Goal: Task Accomplishment & Management: Manage account settings

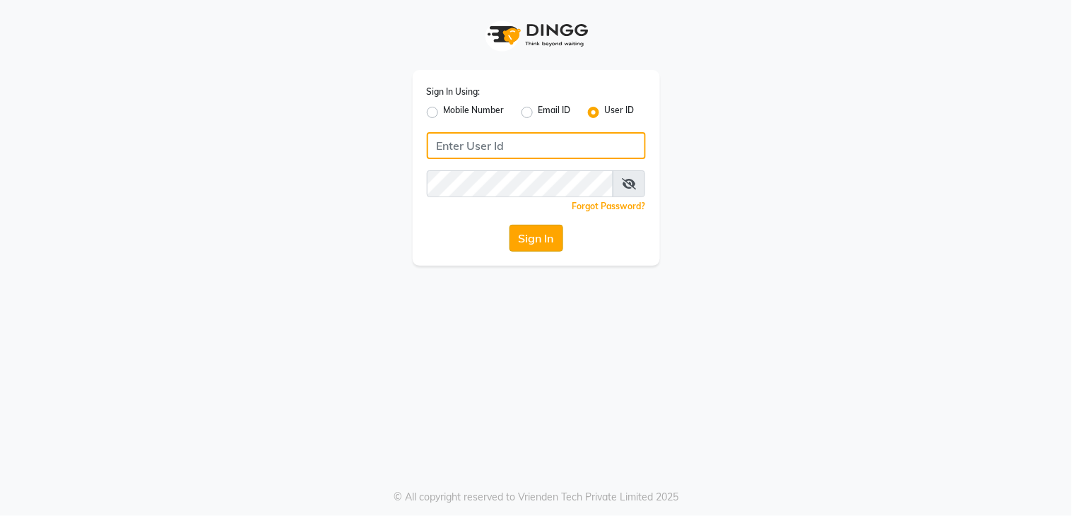
type input "layana"
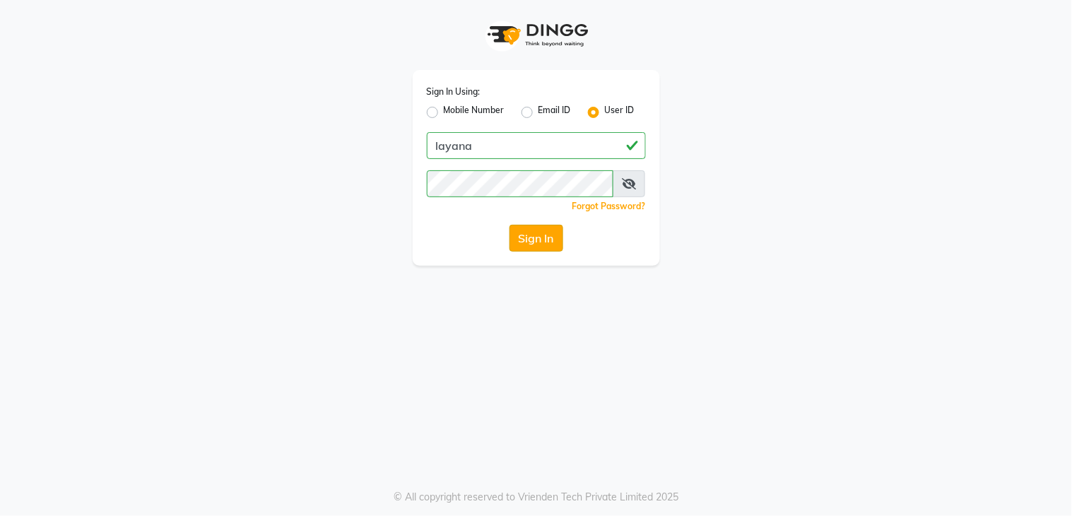
click at [541, 244] on button "Sign In" at bounding box center [536, 238] width 54 height 27
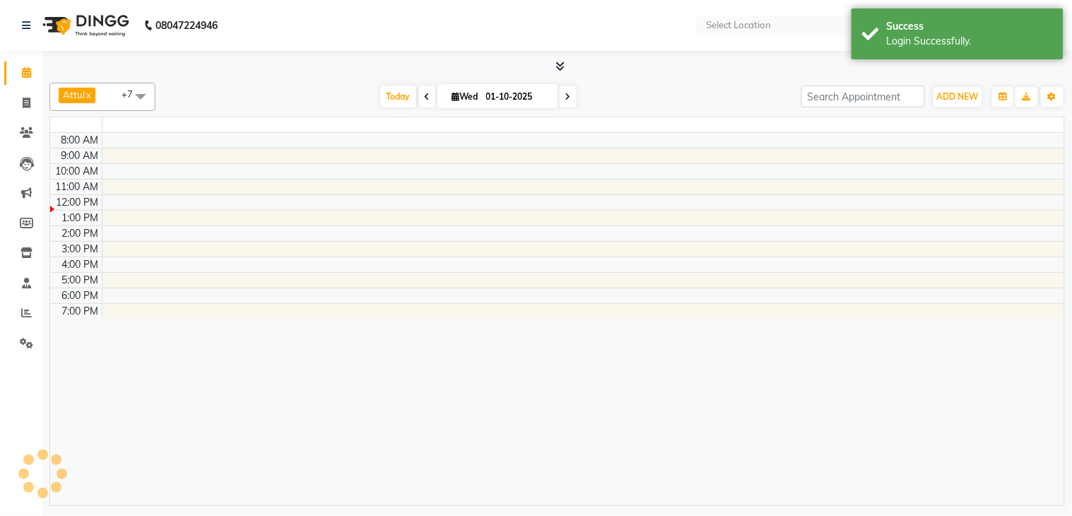
select select "en"
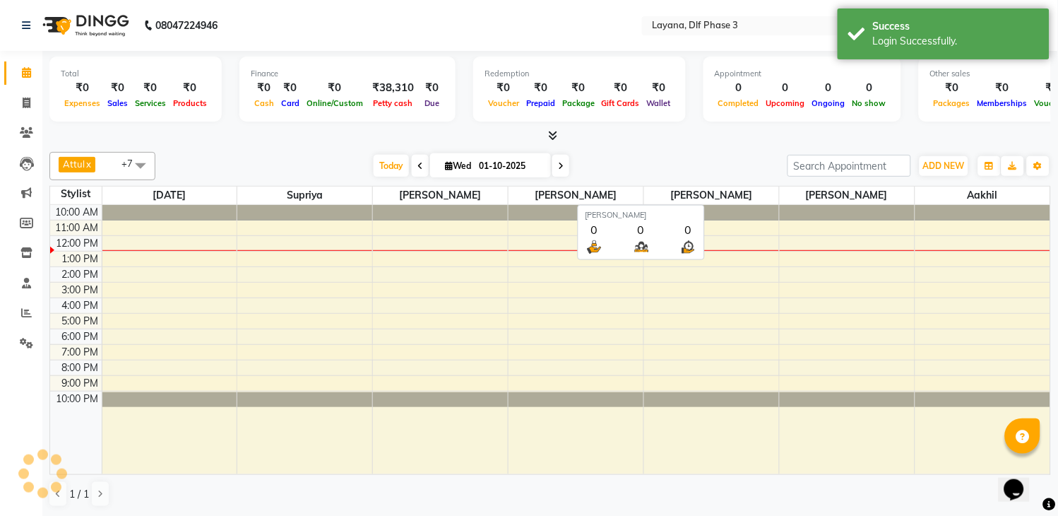
click at [660, 203] on span "[PERSON_NAME]" at bounding box center [711, 196] width 135 height 18
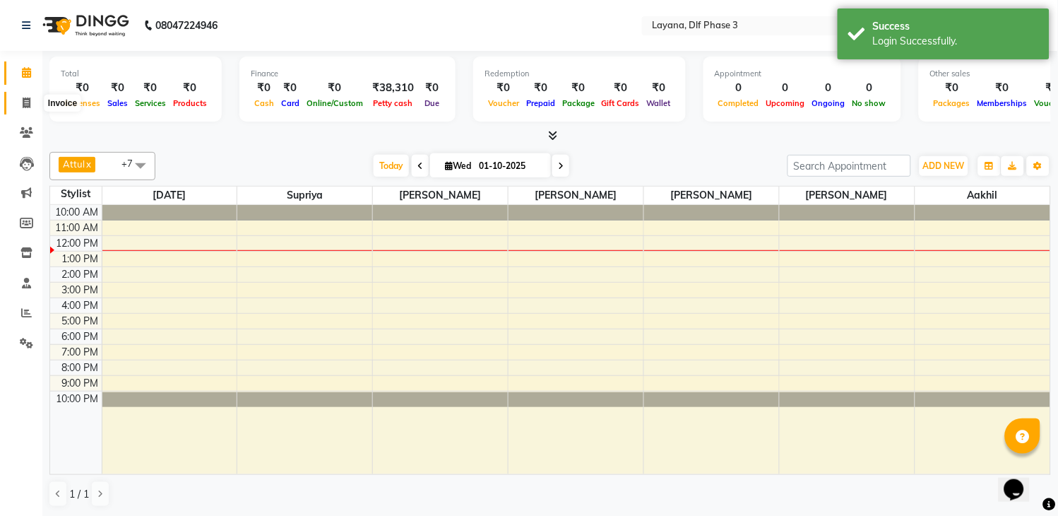
click at [23, 107] on icon at bounding box center [27, 103] width 8 height 11
select select "service"
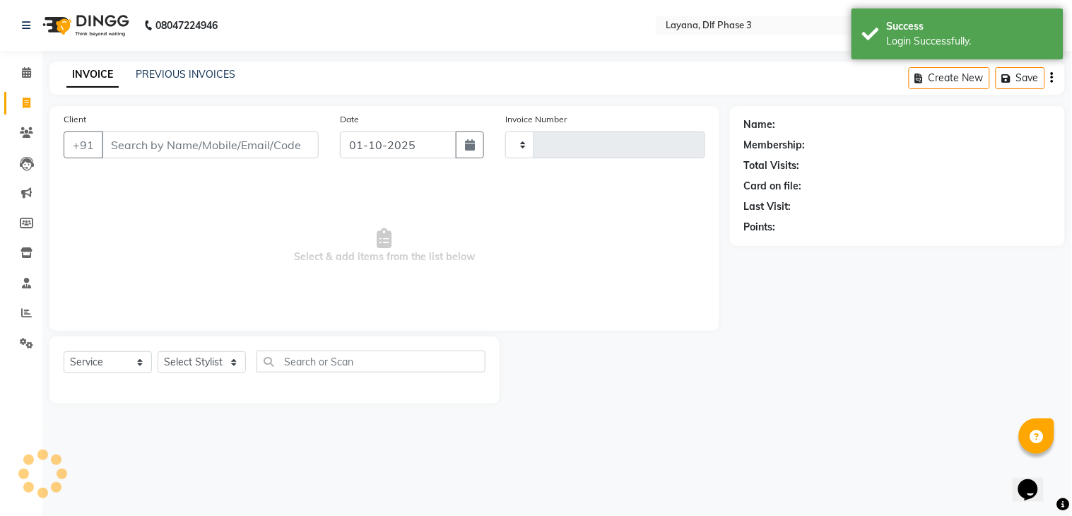
type input "3298"
select select "6973"
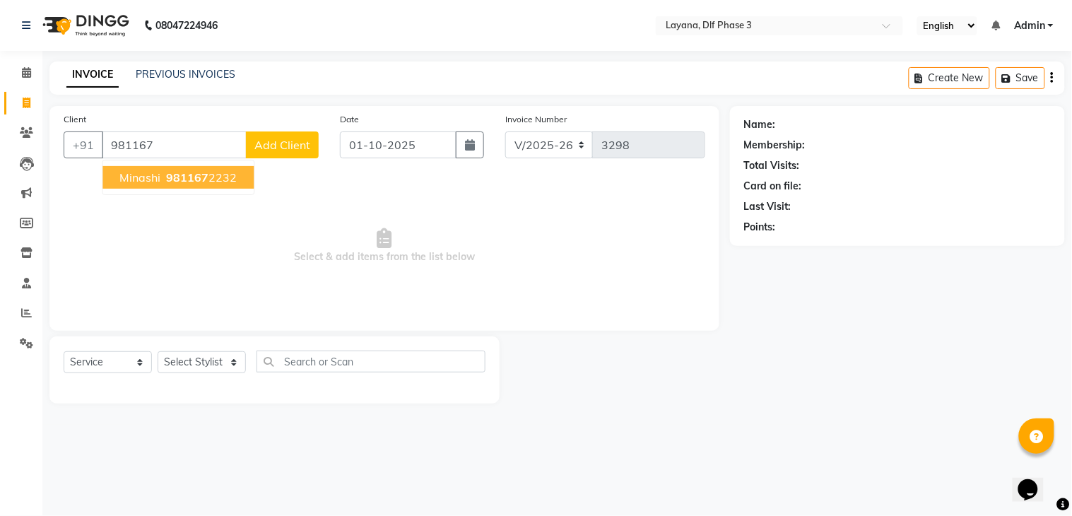
click at [142, 180] on span "minashi" at bounding box center [139, 177] width 41 height 14
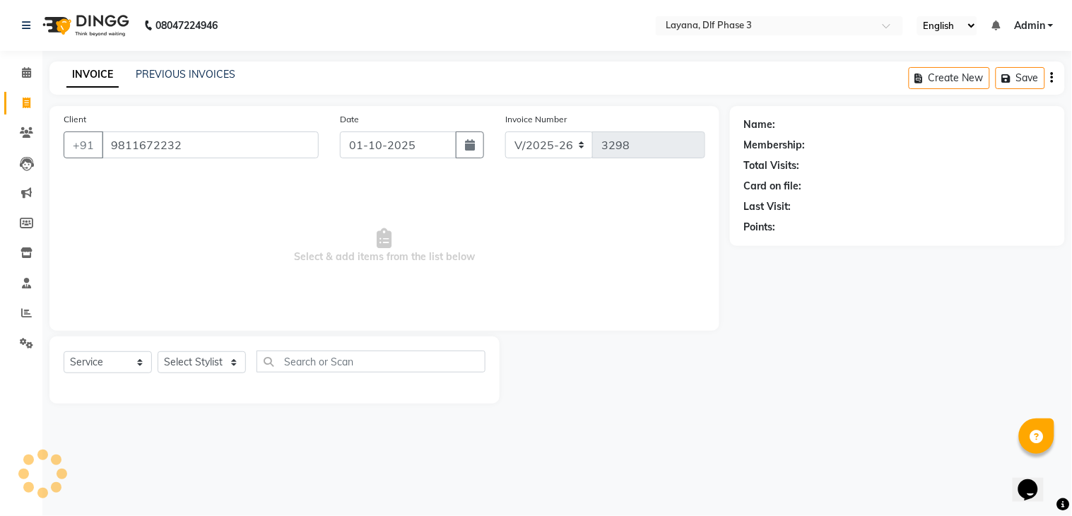
type input "9811672232"
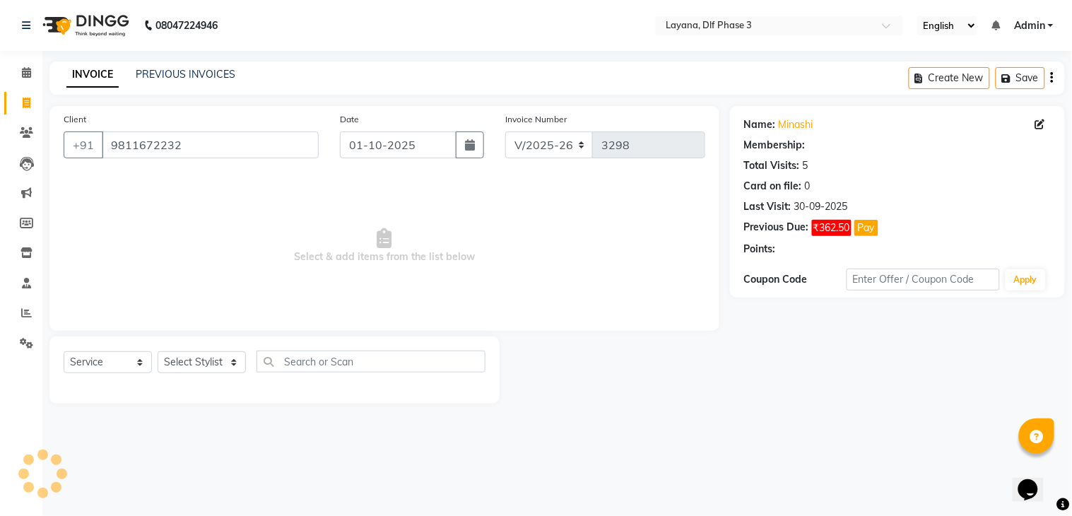
select select "1: Object"
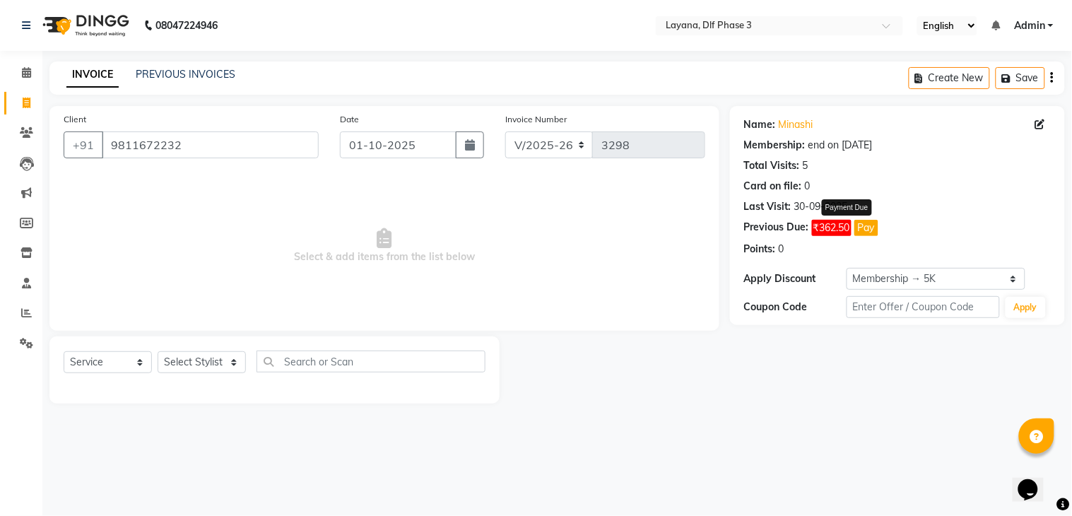
click at [824, 227] on span "₹362.50" at bounding box center [832, 228] width 40 height 16
click at [873, 223] on button "Pay" at bounding box center [866, 228] width 24 height 16
select select "1"
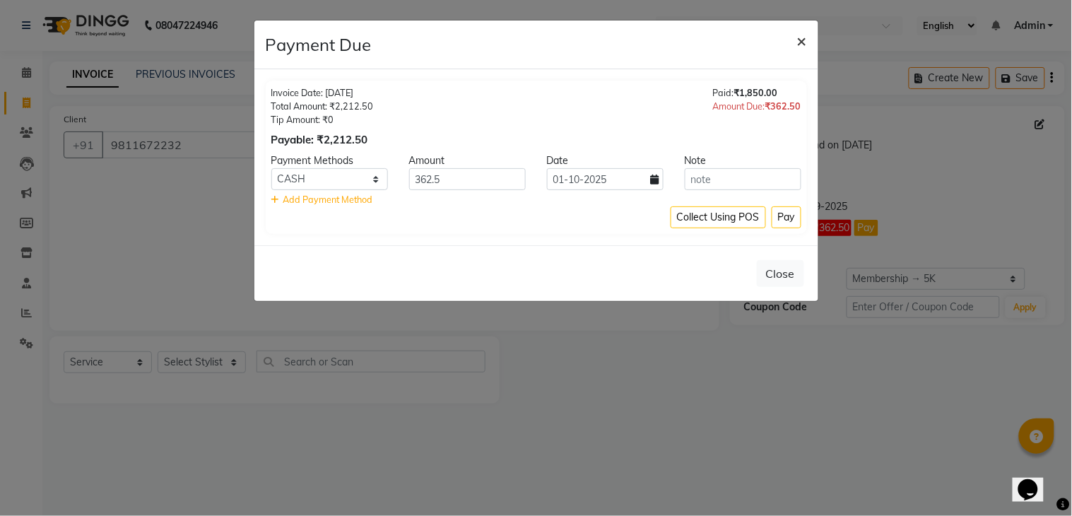
click at [800, 40] on span "×" at bounding box center [802, 40] width 10 height 21
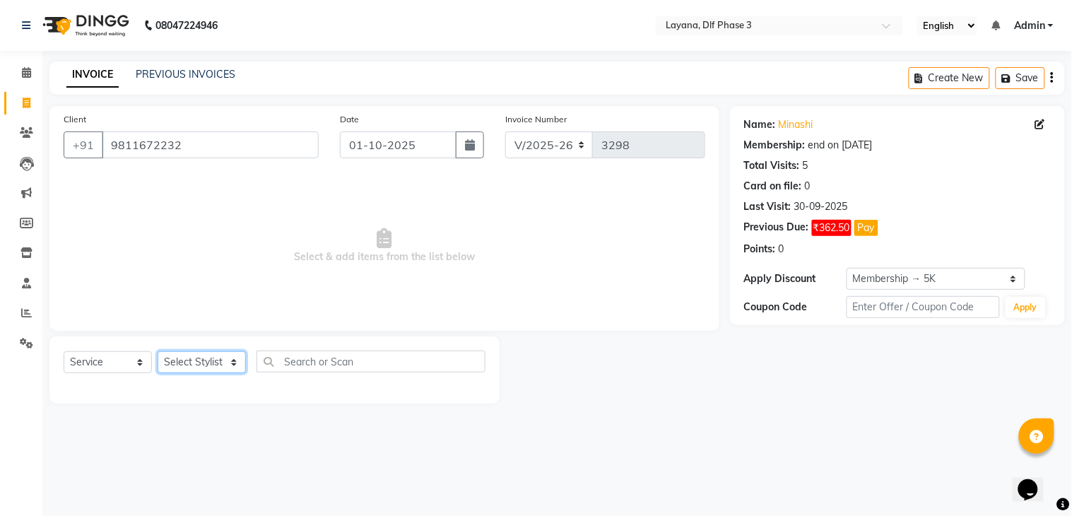
click at [224, 359] on select "Select Stylist [PERSON_NAME] [PERSON_NAME] kamal [DATE][PERSON_NAME] krishna [P…" at bounding box center [202, 362] width 88 height 22
select select "70193"
click at [158, 352] on select "Select Stylist [PERSON_NAME] [PERSON_NAME] kamal [DATE][PERSON_NAME] krishna [P…" at bounding box center [202, 362] width 88 height 22
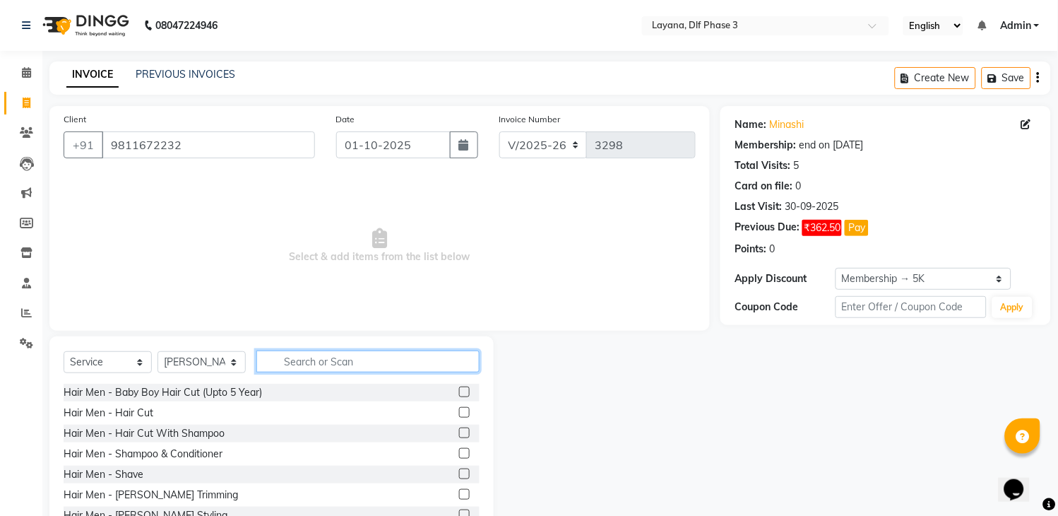
click at [313, 355] on input "text" at bounding box center [367, 361] width 223 height 22
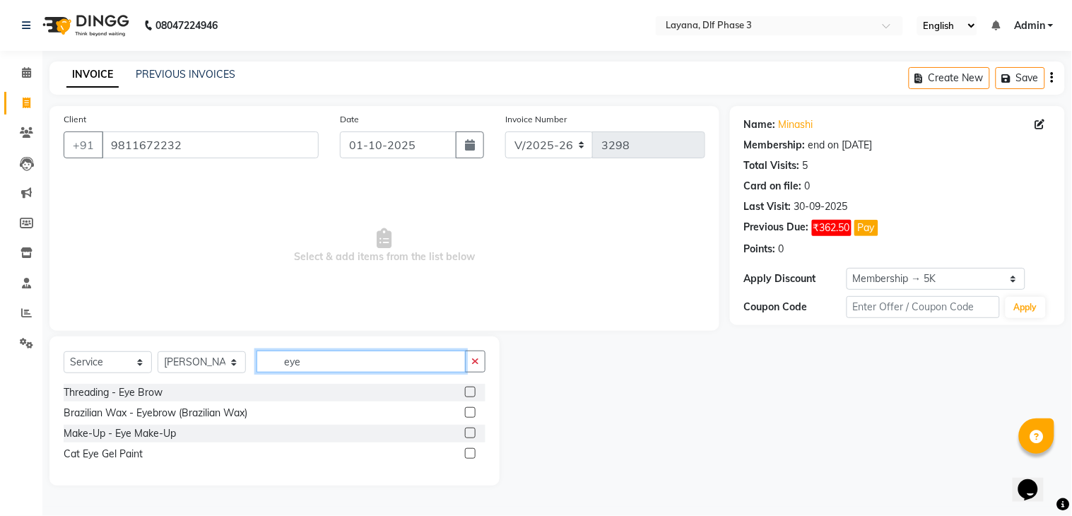
type input "eye"
click at [469, 392] on label at bounding box center [470, 391] width 11 height 11
click at [469, 392] on input "checkbox" at bounding box center [469, 392] width 9 height 9
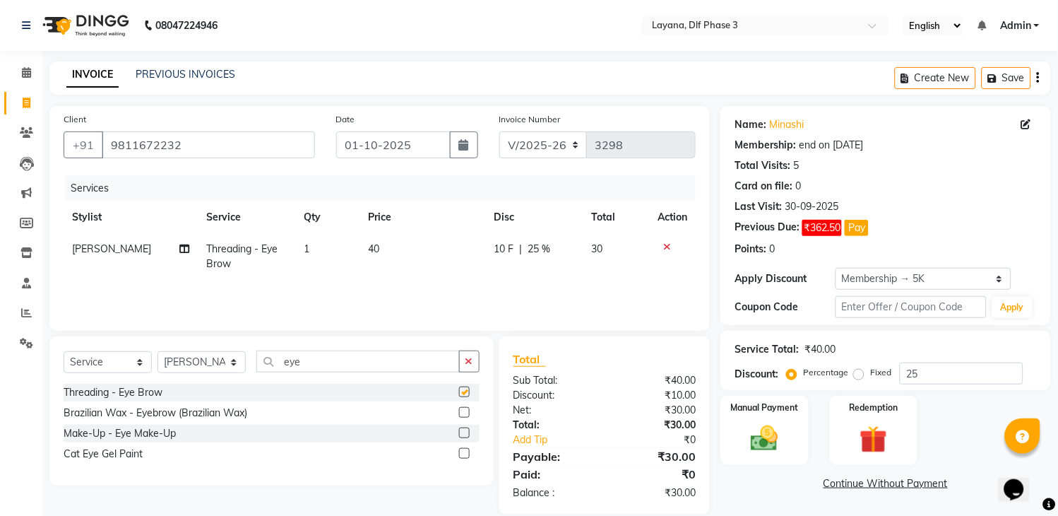
checkbox input "false"
click at [816, 228] on span "₹362.50" at bounding box center [823, 228] width 40 height 16
click at [760, 249] on div "Points:" at bounding box center [751, 249] width 32 height 15
click at [832, 230] on span "₹362.50" at bounding box center [823, 228] width 40 height 16
click at [756, 425] on img at bounding box center [765, 439] width 47 height 33
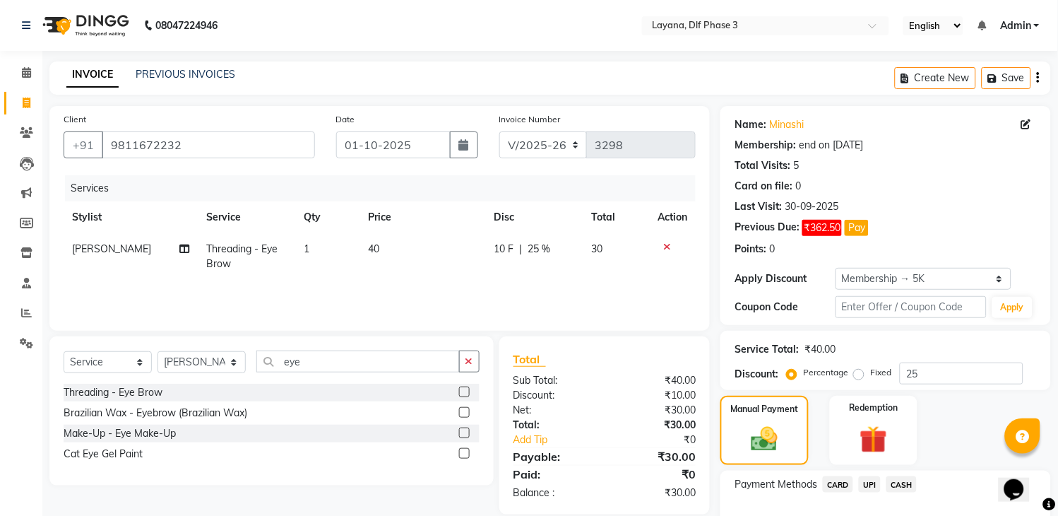
scroll to position [90, 0]
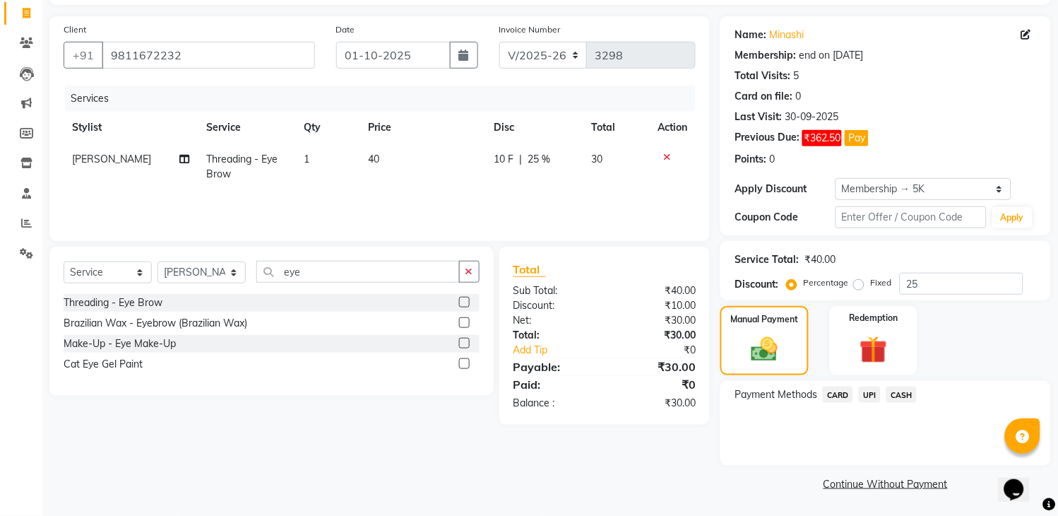
click at [862, 390] on span "UPI" at bounding box center [870, 394] width 22 height 16
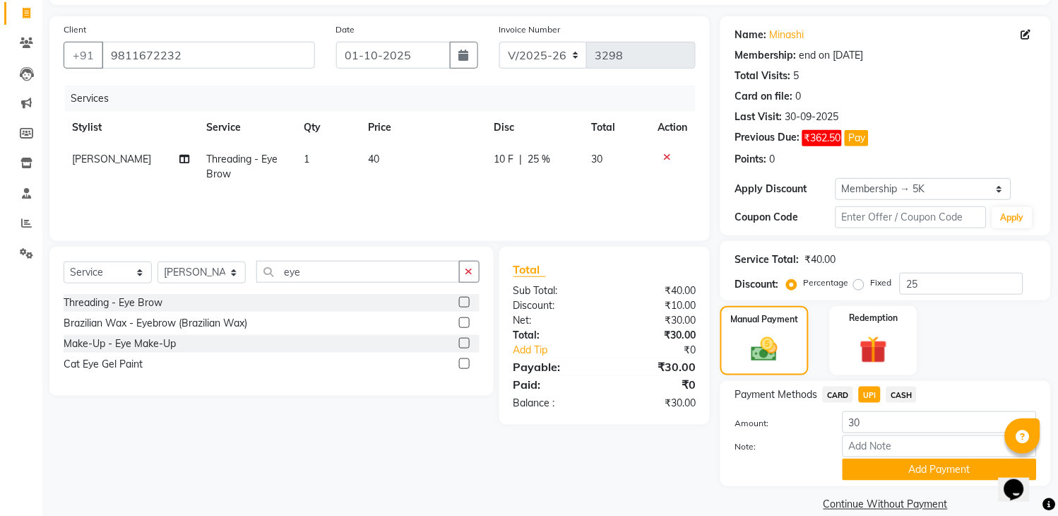
scroll to position [110, 0]
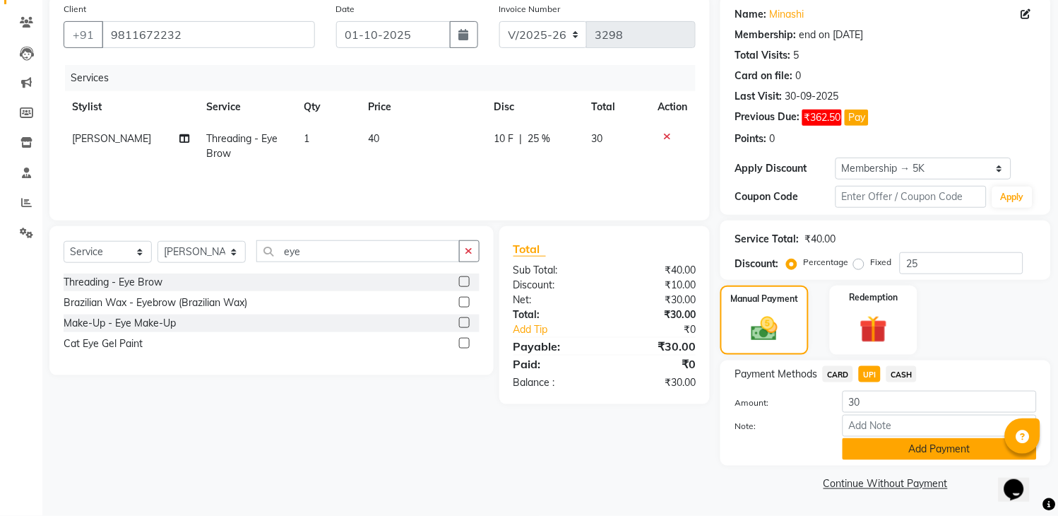
click at [960, 454] on button "Add Payment" at bounding box center [940, 449] width 194 height 22
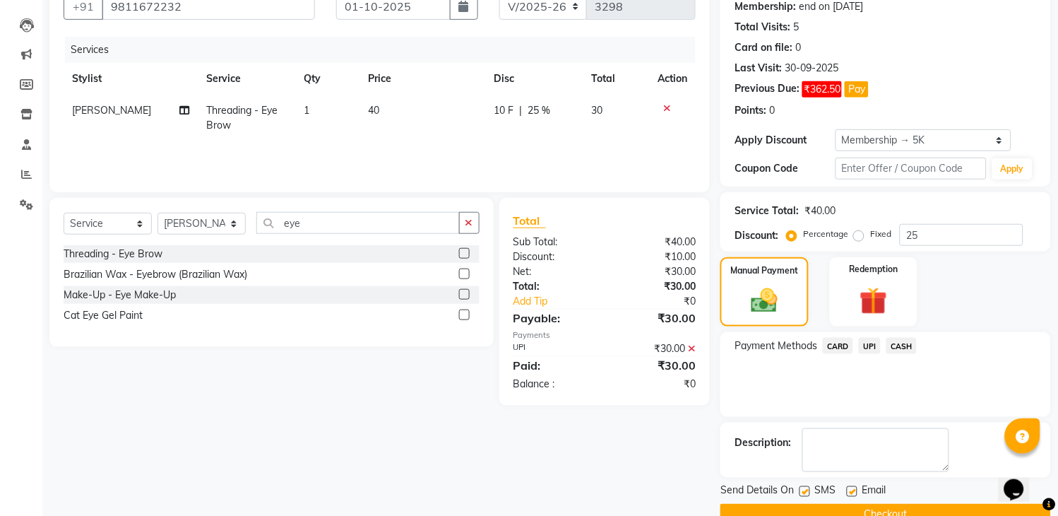
scroll to position [170, 0]
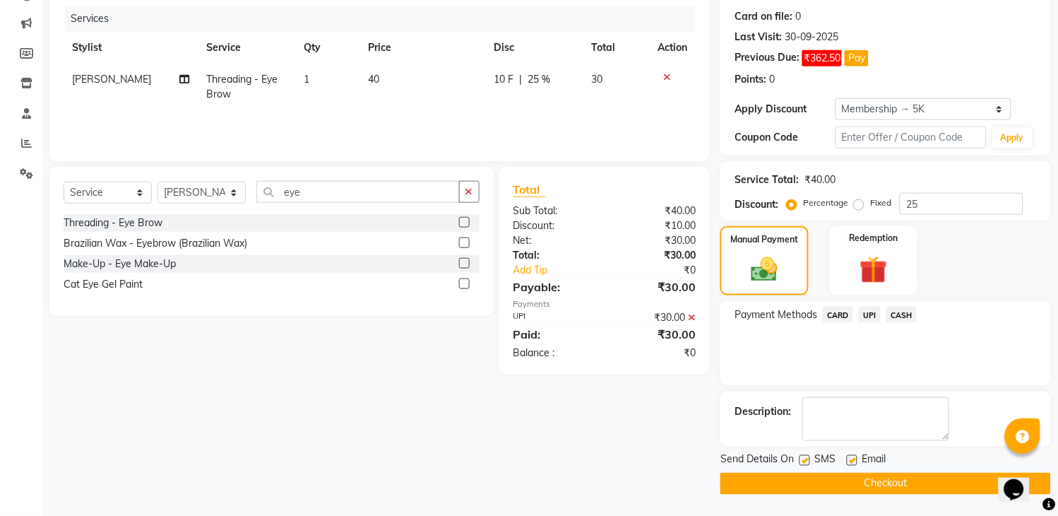
click at [814, 483] on button "Checkout" at bounding box center [886, 484] width 331 height 22
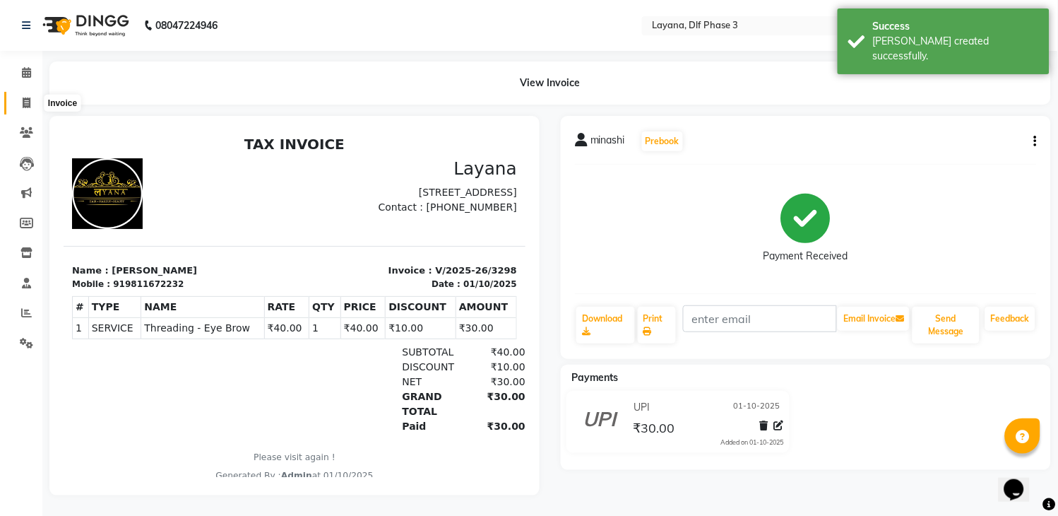
click at [20, 104] on span at bounding box center [26, 103] width 25 height 16
select select "service"
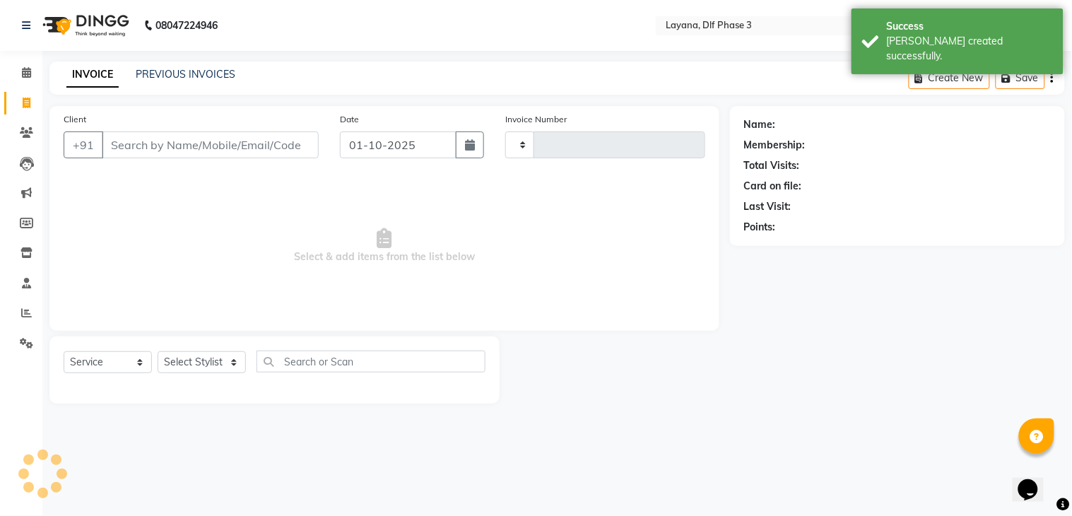
type input "3299"
select select "6973"
click at [177, 73] on link "PREVIOUS INVOICES" at bounding box center [186, 74] width 100 height 13
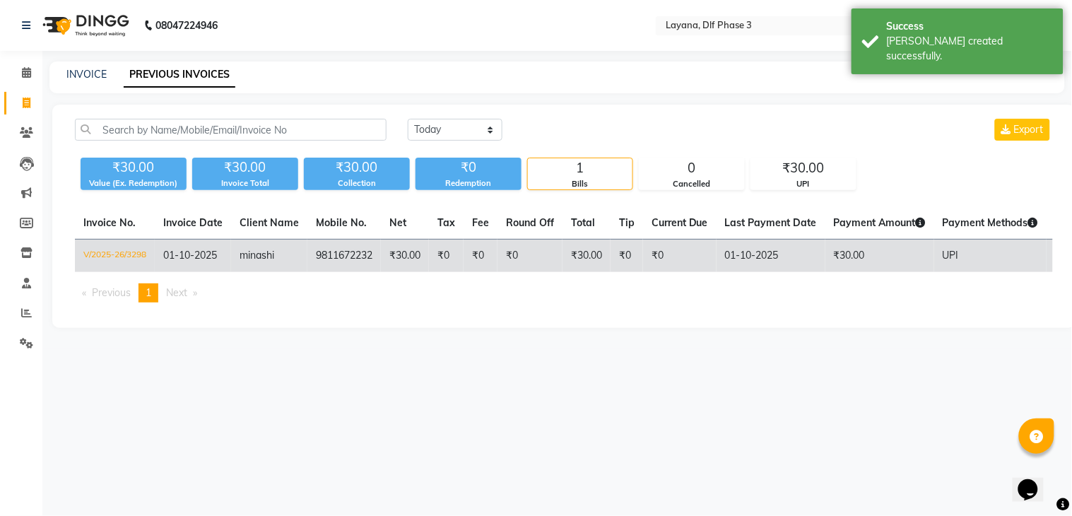
click at [339, 252] on td "9811672232" at bounding box center [343, 256] width 73 height 33
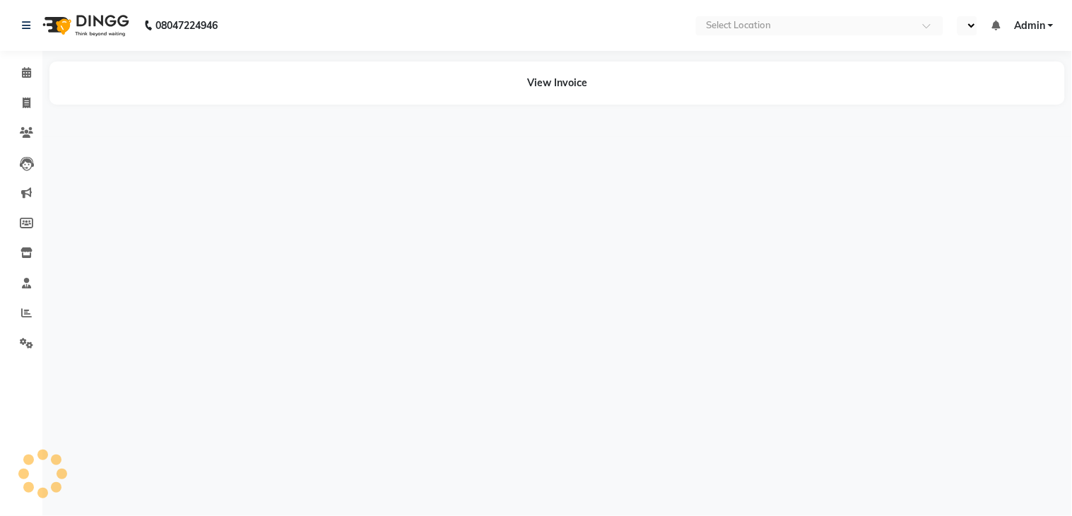
select select "en"
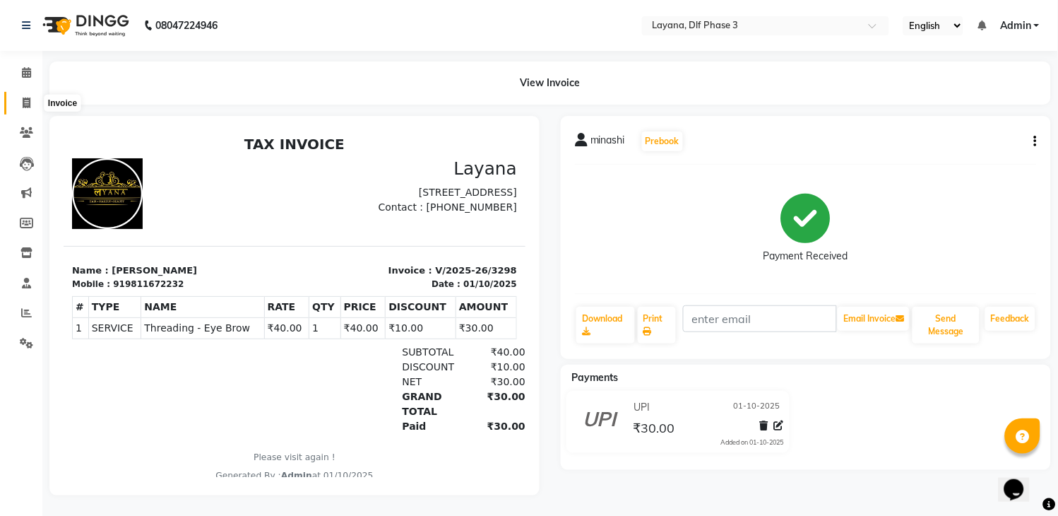
click at [23, 101] on icon at bounding box center [27, 103] width 8 height 11
select select "service"
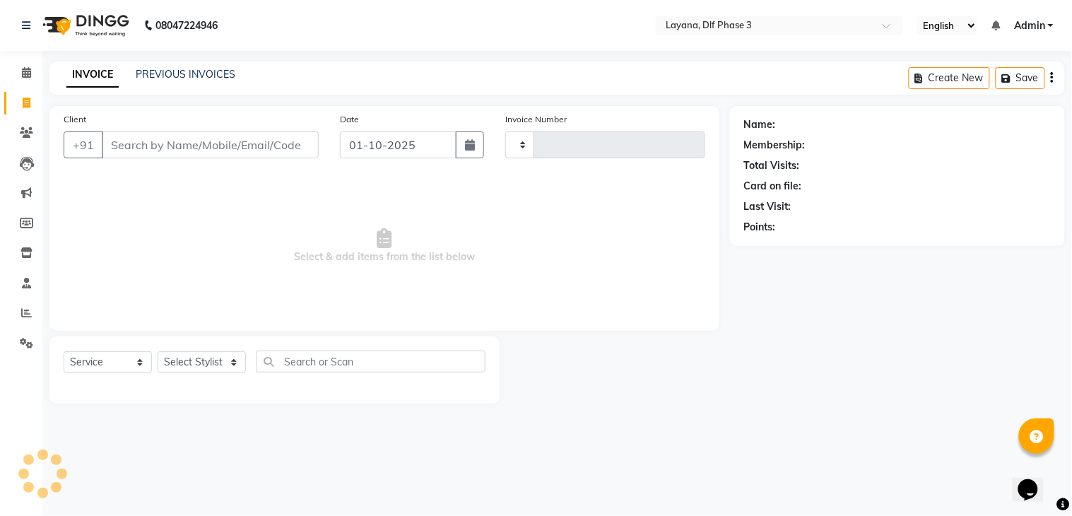
type input "3299"
select select "6973"
click at [177, 66] on div "INVOICE PREVIOUS INVOICES Create New Save" at bounding box center [556, 77] width 1015 height 33
click at [158, 69] on link "PREVIOUS INVOICES" at bounding box center [186, 74] width 100 height 13
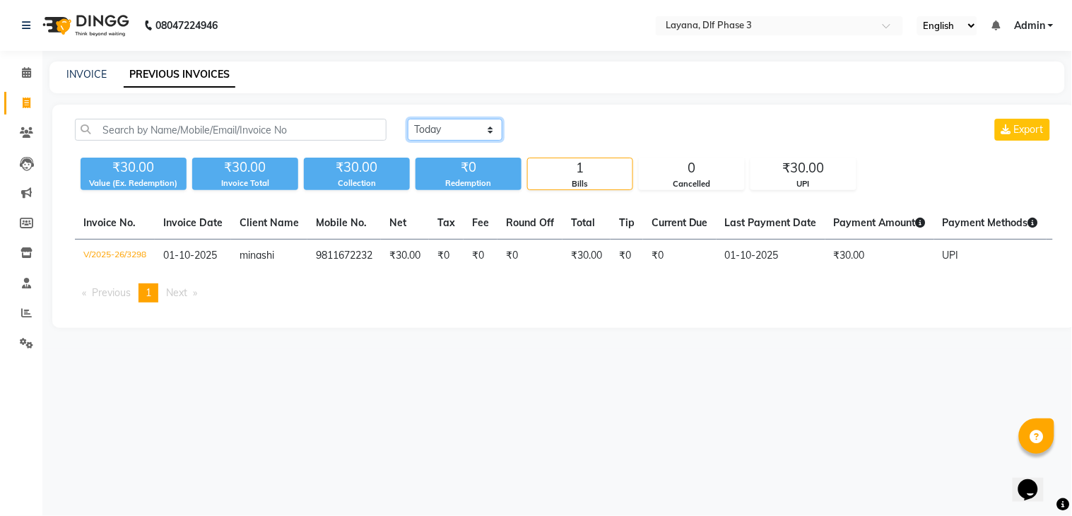
click at [462, 123] on select "Today Yesterday Custom Range" at bounding box center [455, 130] width 95 height 22
select select "yesterday"
click at [408, 119] on select "Today Yesterday Custom Range" at bounding box center [455, 130] width 95 height 22
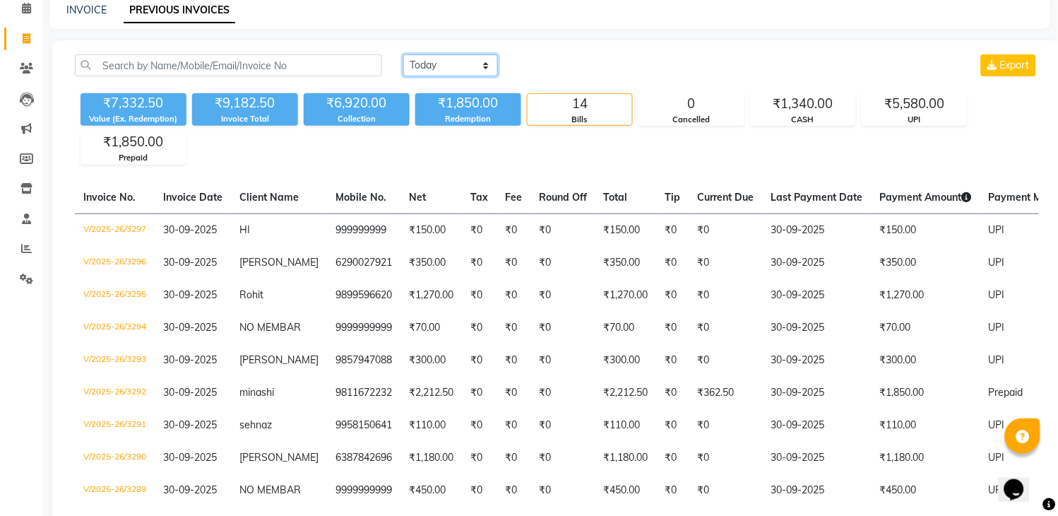
scroll to position [69, 0]
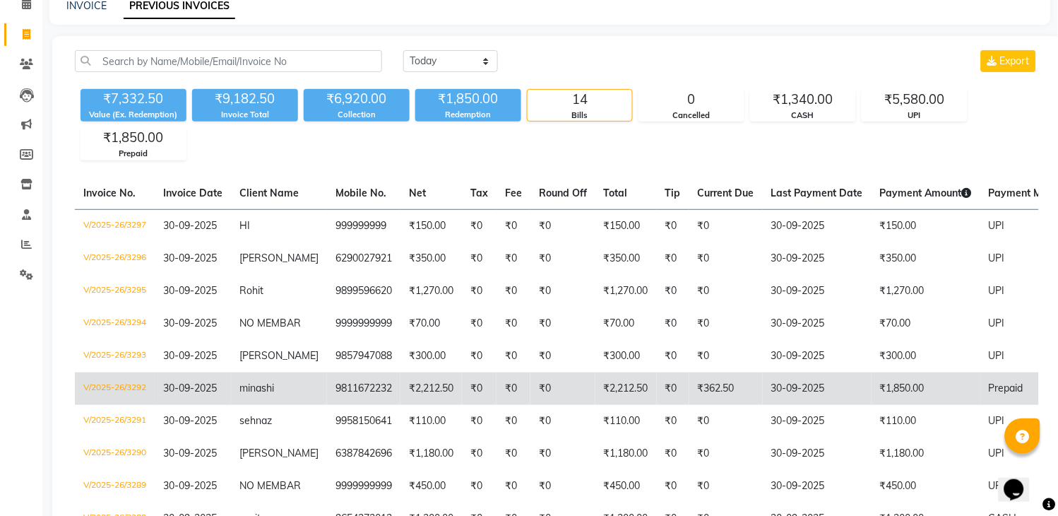
click at [674, 405] on td "₹0" at bounding box center [673, 388] width 33 height 33
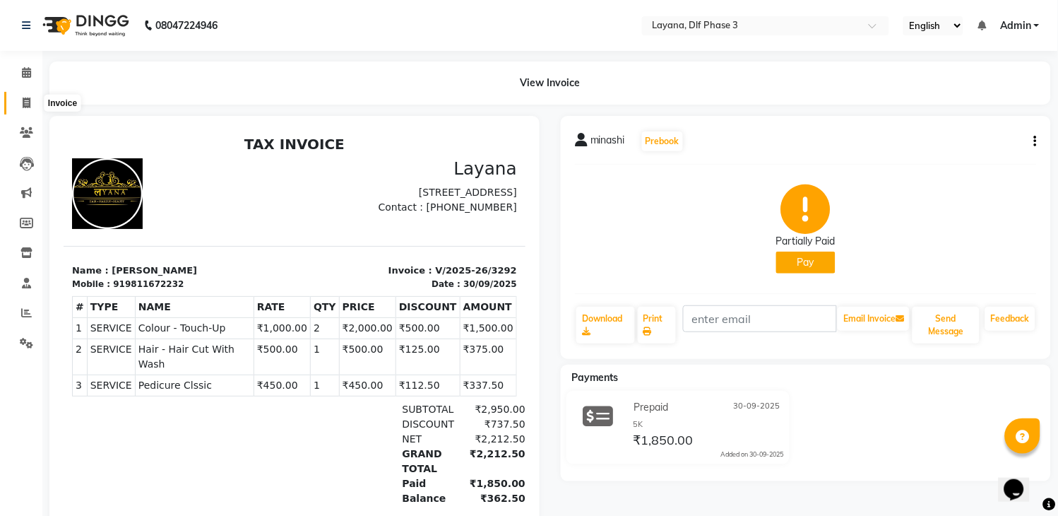
click at [24, 99] on icon at bounding box center [27, 103] width 8 height 11
select select "service"
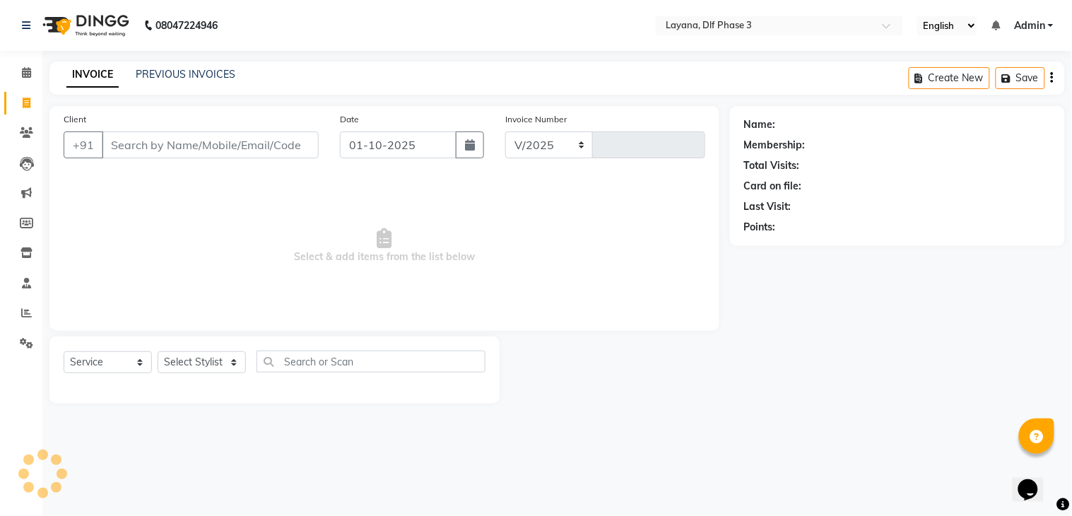
select select "6973"
type input "3299"
click at [24, 100] on icon at bounding box center [27, 103] width 8 height 11
select select "service"
type input "3299"
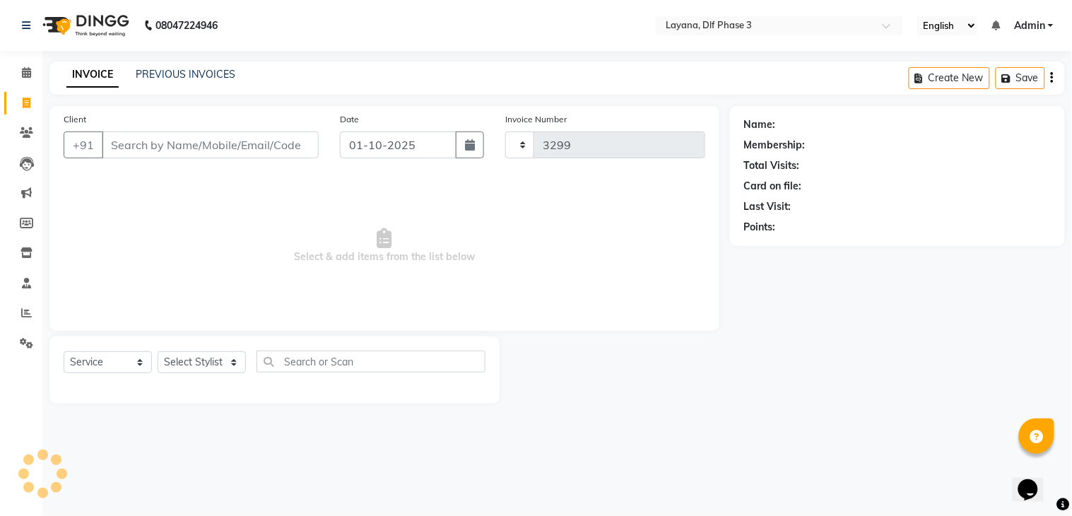
select select "6973"
click at [163, 69] on link "PREVIOUS INVOICES" at bounding box center [186, 74] width 100 height 13
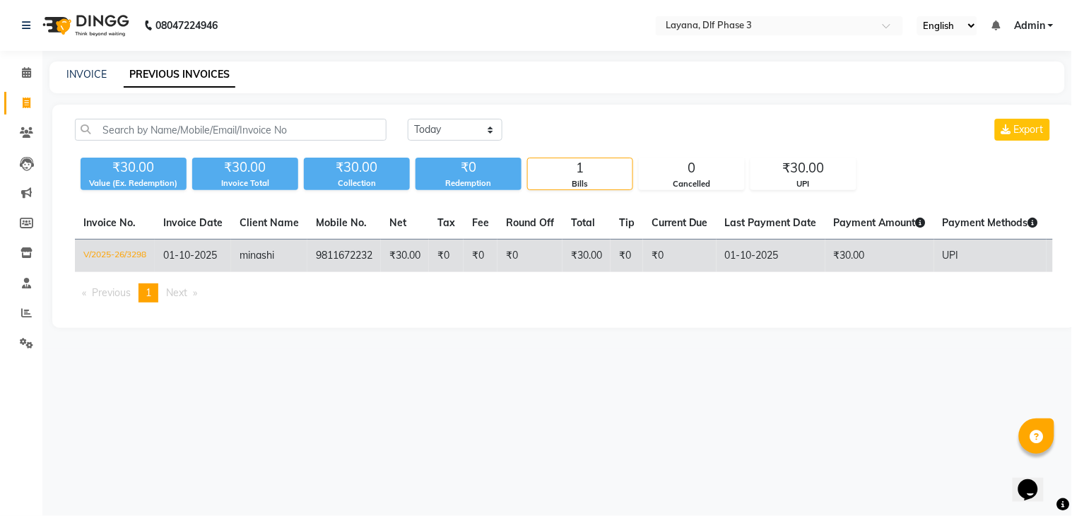
click at [356, 261] on td "9811672232" at bounding box center [343, 256] width 73 height 33
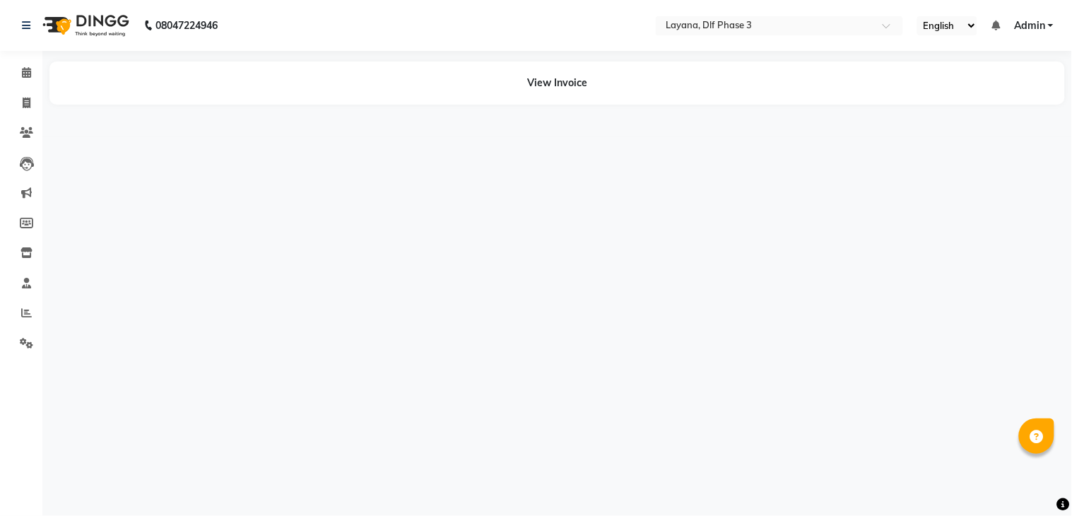
select select "en"
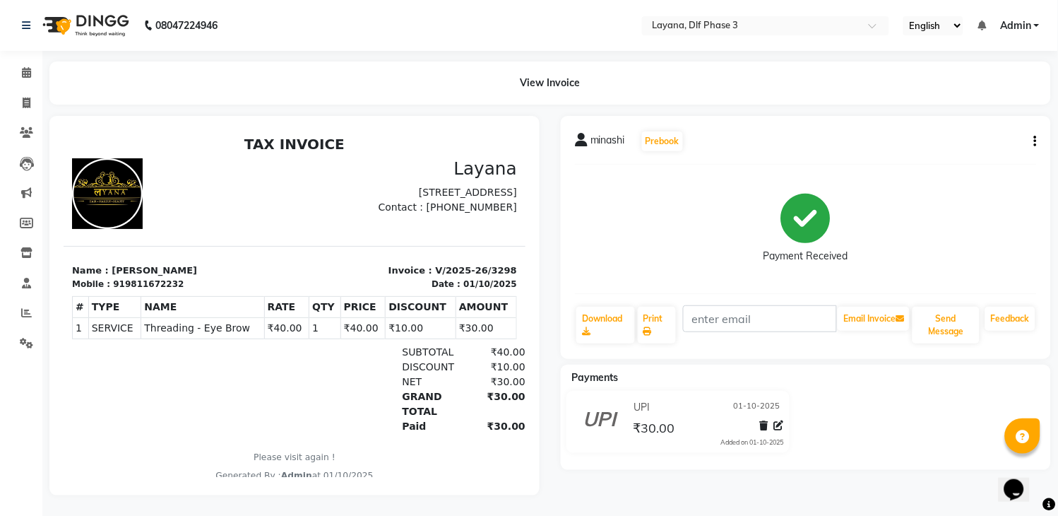
click at [1037, 132] on div "minashi Prebook Payment Received Download Print Email Invoice Send Message Feed…" at bounding box center [806, 237] width 490 height 243
click at [1037, 140] on div "minashi Prebook Payment Received Download Print Email Invoice Send Message Feed…" at bounding box center [806, 237] width 490 height 243
click at [1037, 144] on div "minashi Prebook Payment Received Download Print Email Invoice Send Message Feed…" at bounding box center [806, 237] width 490 height 243
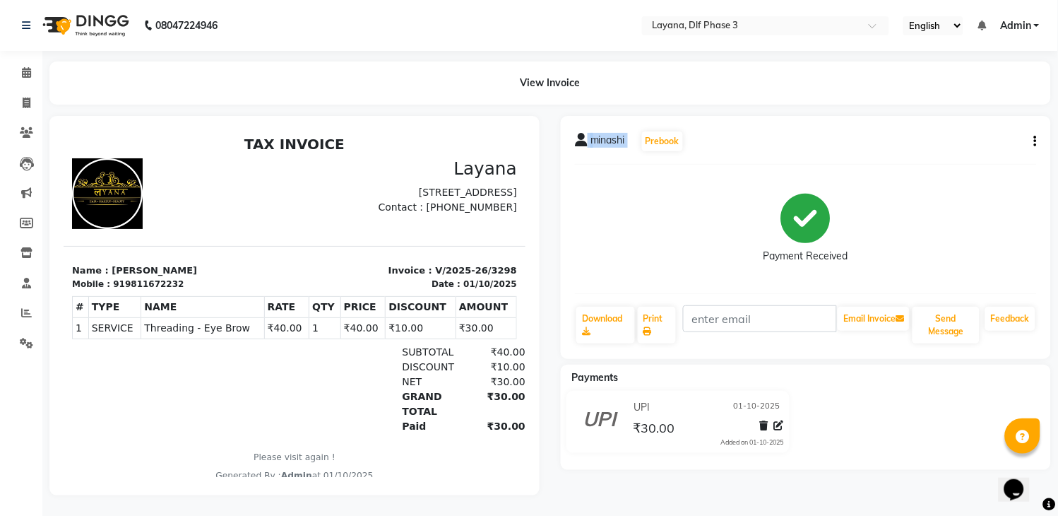
click at [1037, 144] on div "minashi Prebook Payment Received Download Print Email Invoice Send Message Feed…" at bounding box center [806, 237] width 490 height 243
click at [1032, 134] on button "button" at bounding box center [1033, 141] width 8 height 15
click at [1035, 141] on icon "button" at bounding box center [1035, 141] width 3 height 1
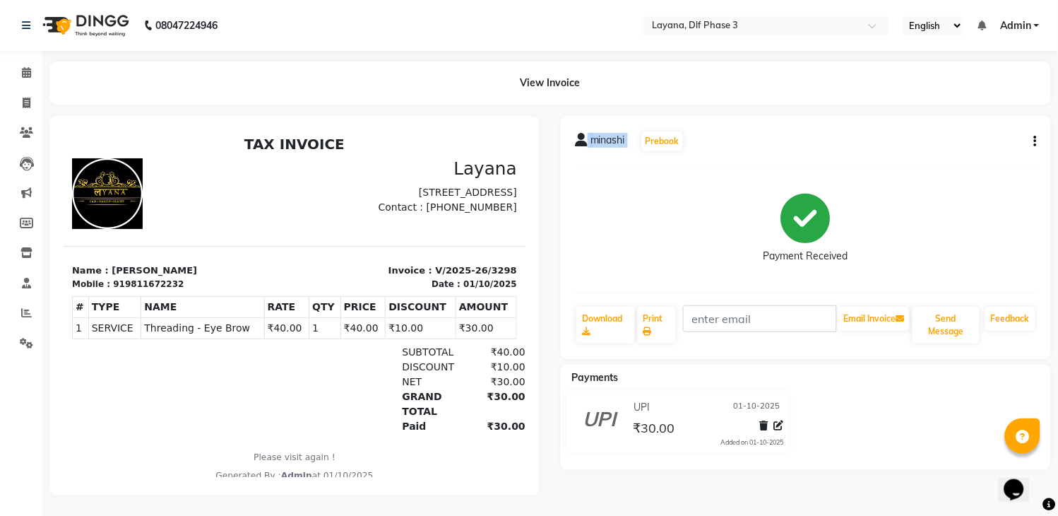
click at [1035, 141] on icon "button" at bounding box center [1035, 141] width 3 height 1
click at [934, 152] on div "Edit Invoice" at bounding box center [965, 160] width 97 height 18
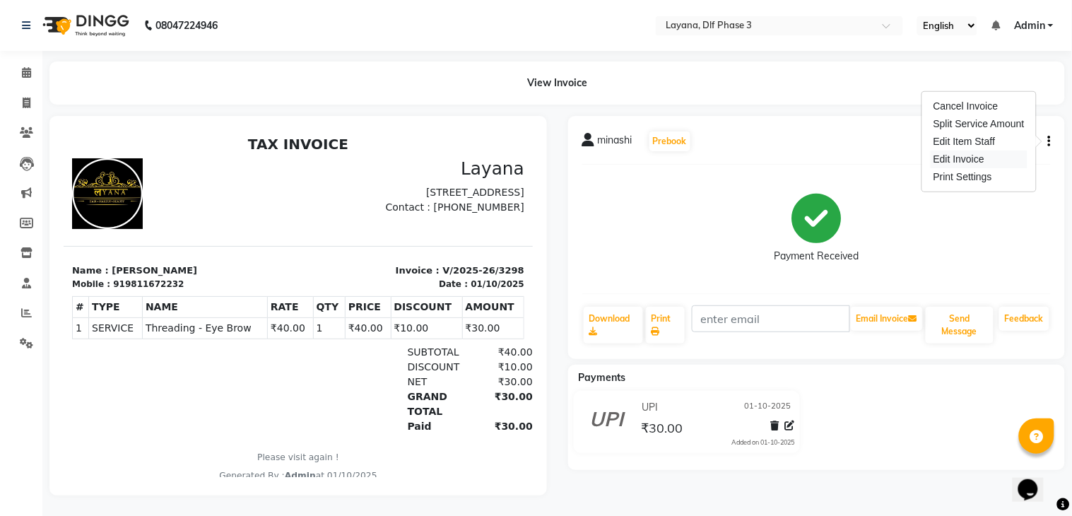
select select "service"
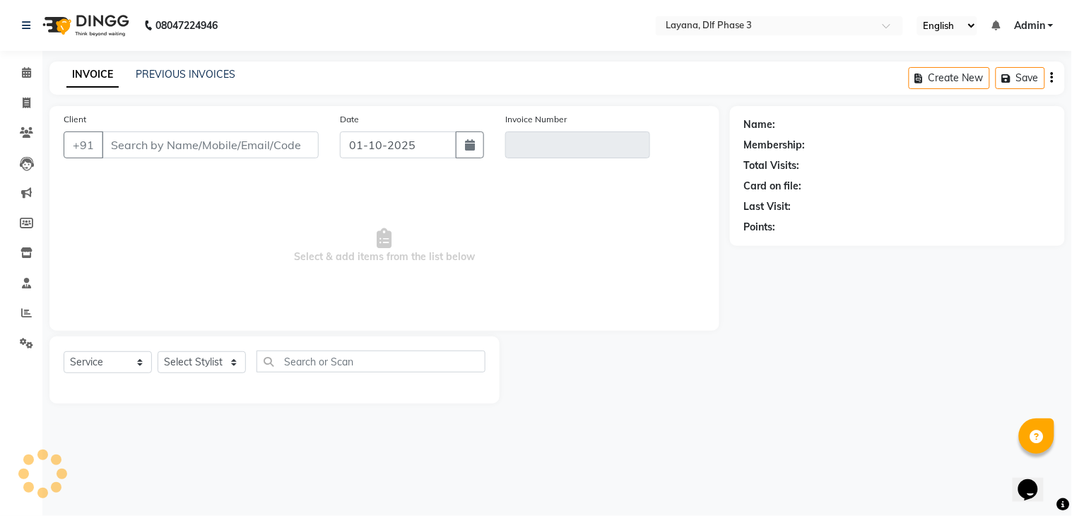
type input "9811672232"
type input "V/2025-26/3298"
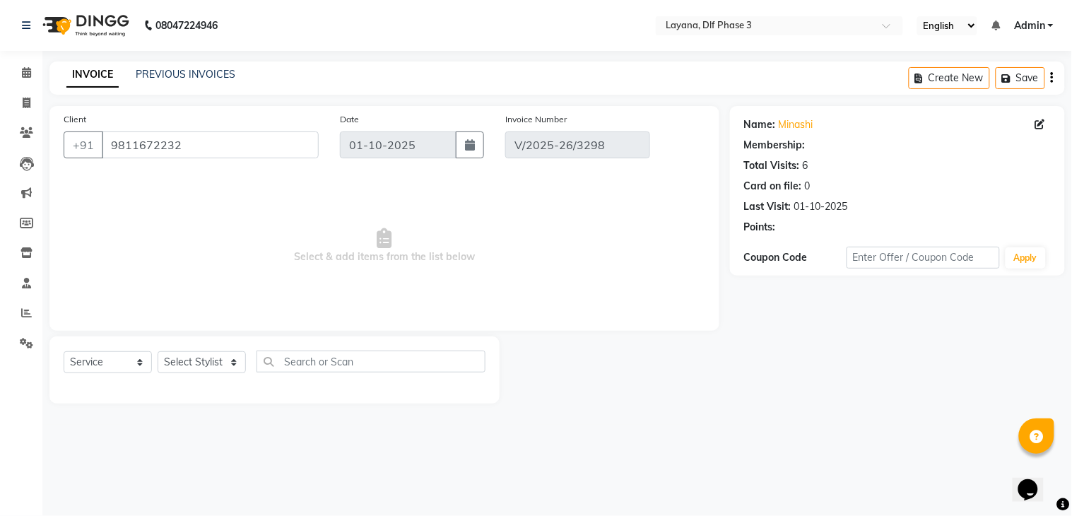
select select "1: Object"
select select "select"
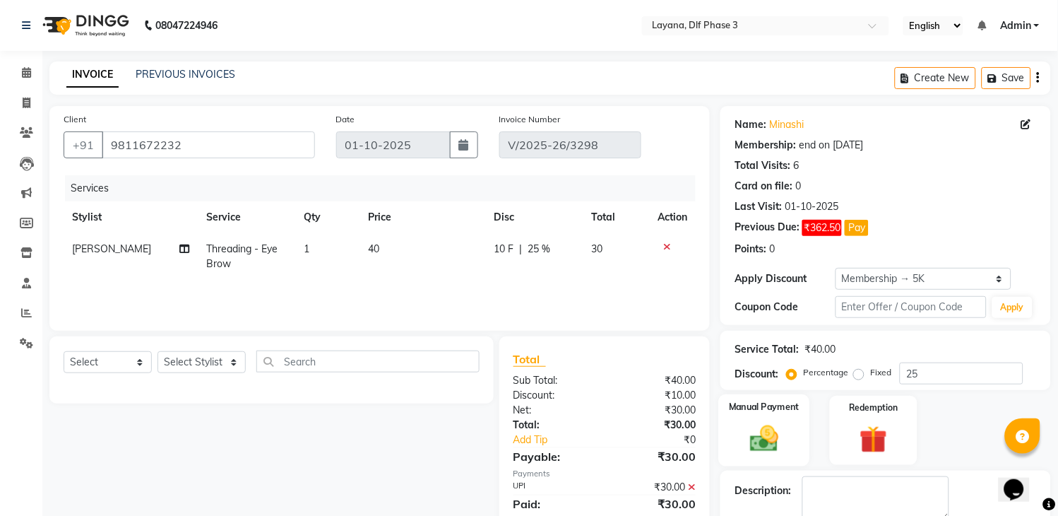
click at [780, 425] on img at bounding box center [765, 439] width 47 height 33
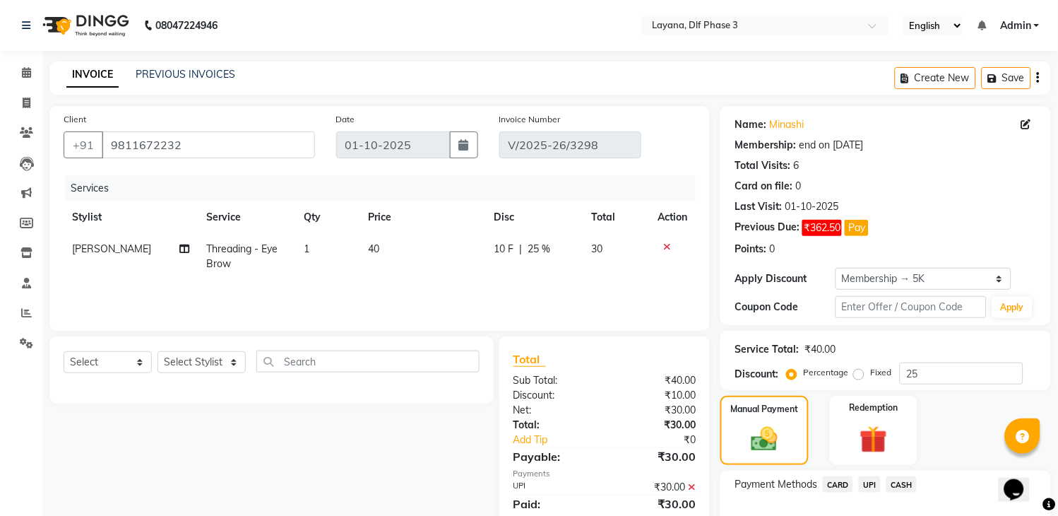
click at [528, 255] on span "25 %" at bounding box center [539, 249] width 23 height 15
select select "70193"
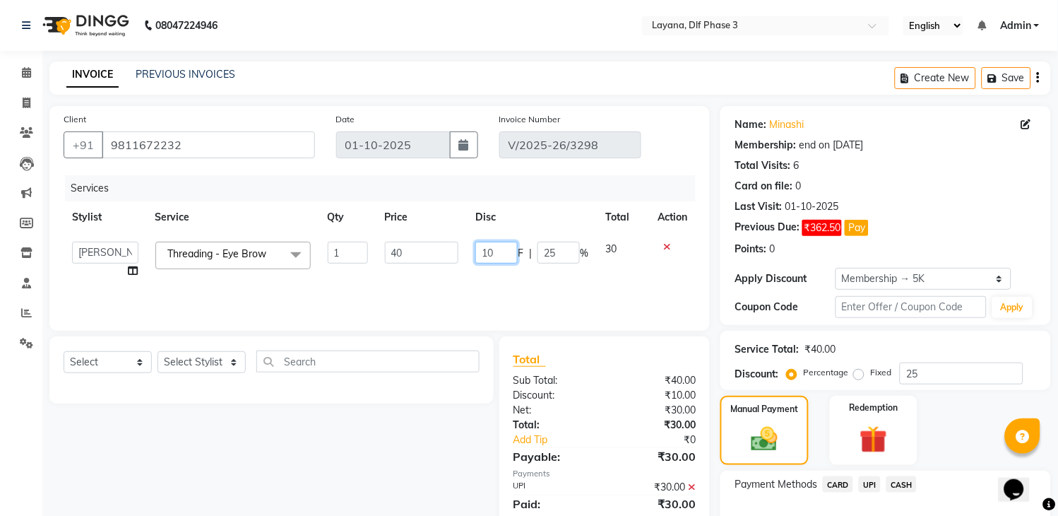
click at [507, 257] on input "10" at bounding box center [497, 253] width 42 height 22
type input "1"
click at [528, 295] on div "Services Stylist Service Qty Price Disc Total Action Aakhil Gopal das kamal Kar…" at bounding box center [380, 245] width 632 height 141
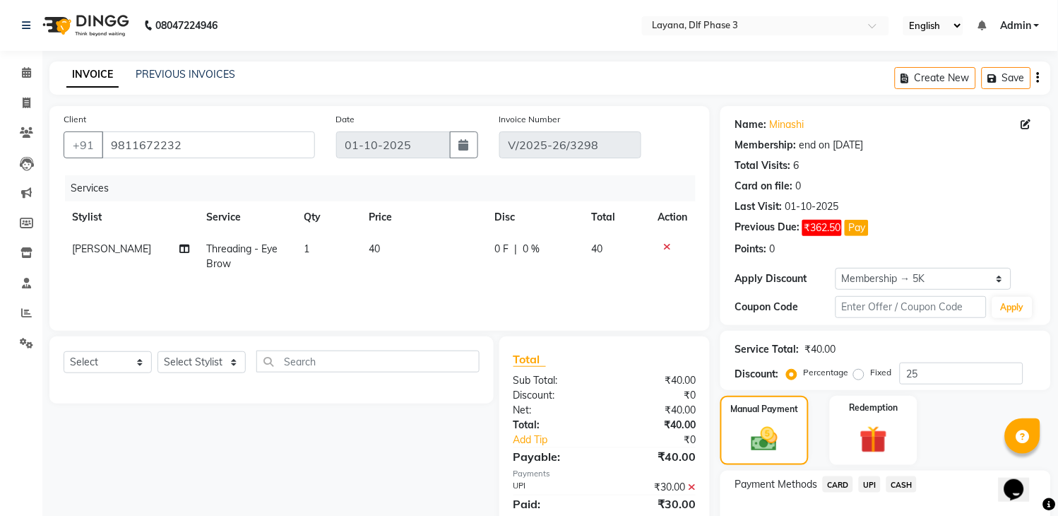
scroll to position [149, 0]
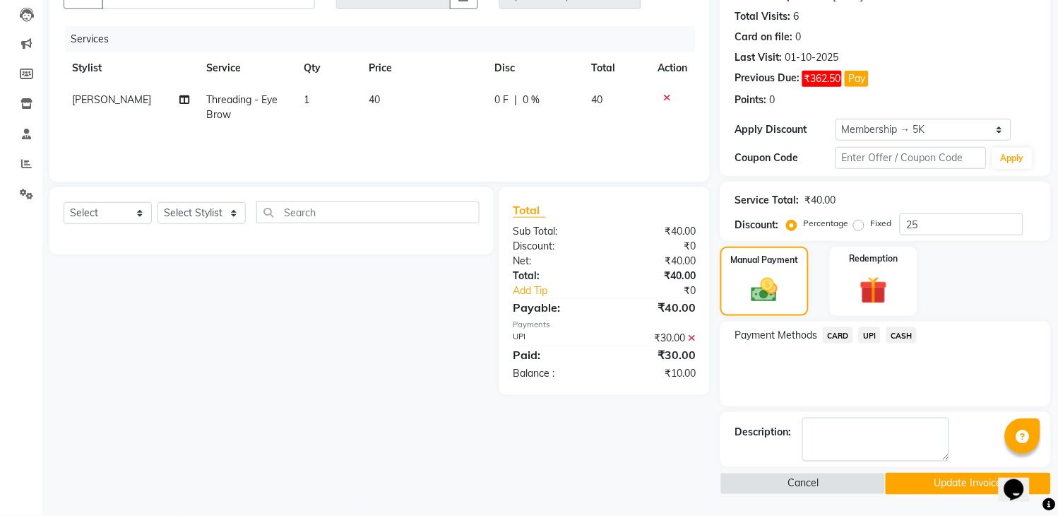
click at [945, 485] on button "Update Invoice" at bounding box center [968, 484] width 165 height 22
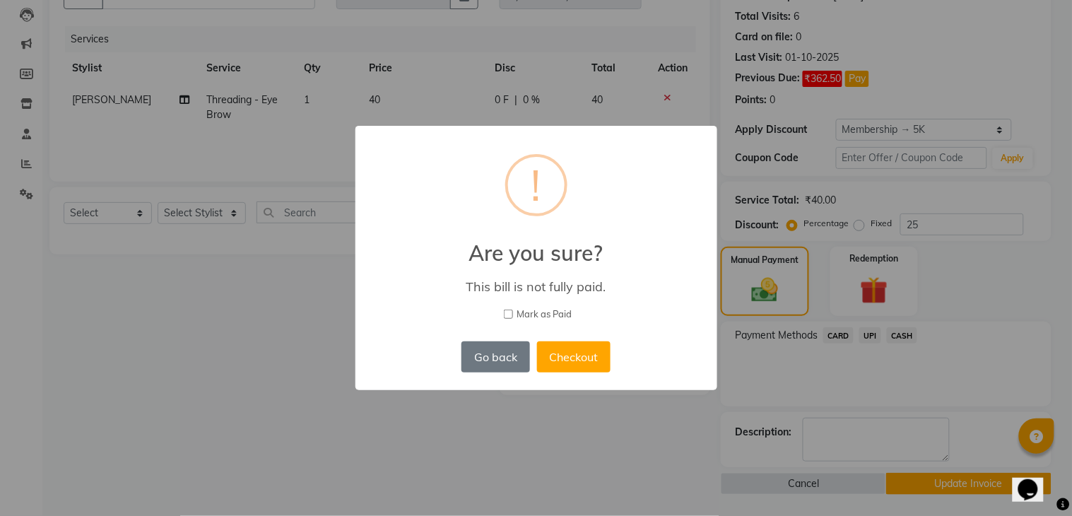
click at [562, 338] on div "Go back No Checkout" at bounding box center [535, 357] width 155 height 38
click at [568, 362] on button "Checkout" at bounding box center [573, 356] width 73 height 31
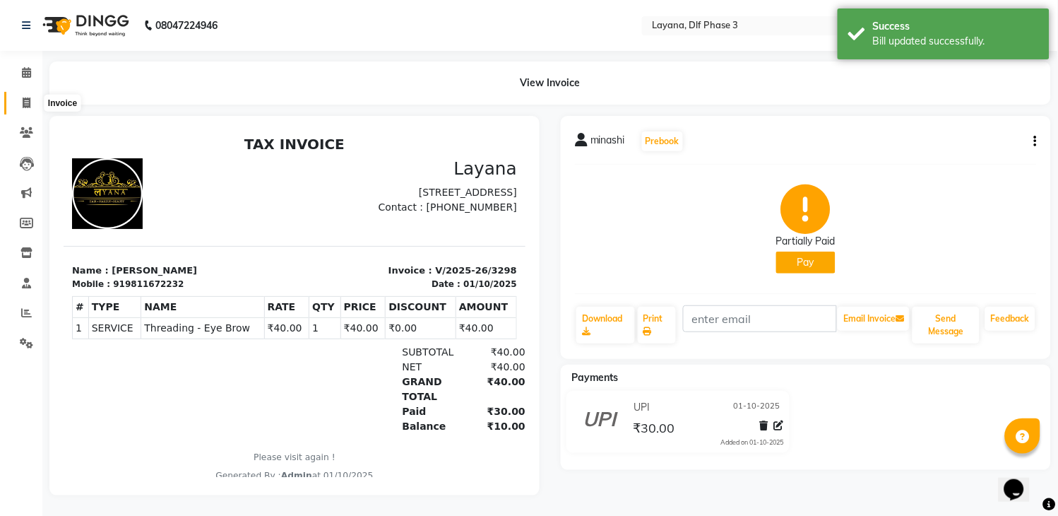
click at [22, 95] on span at bounding box center [26, 103] width 25 height 16
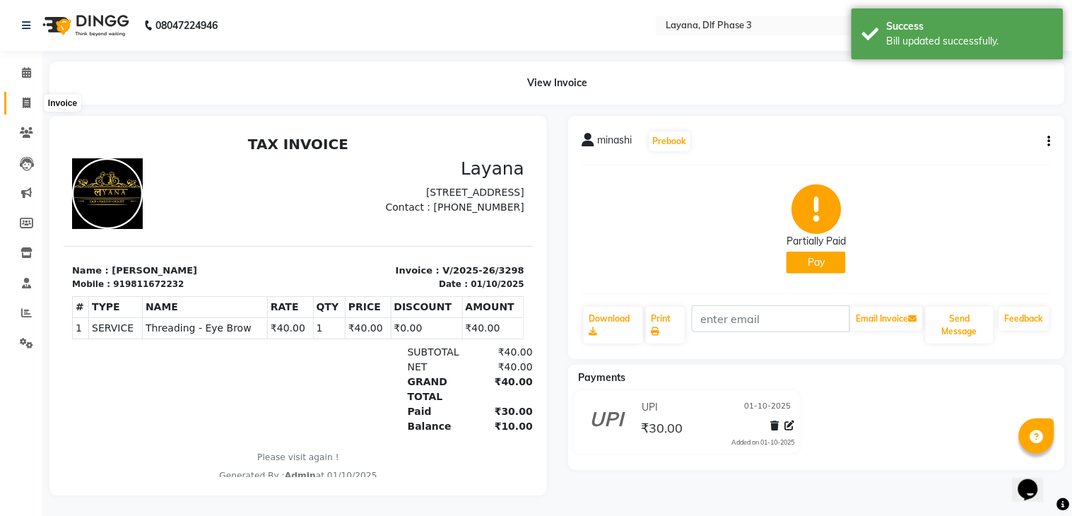
select select "6973"
select select "service"
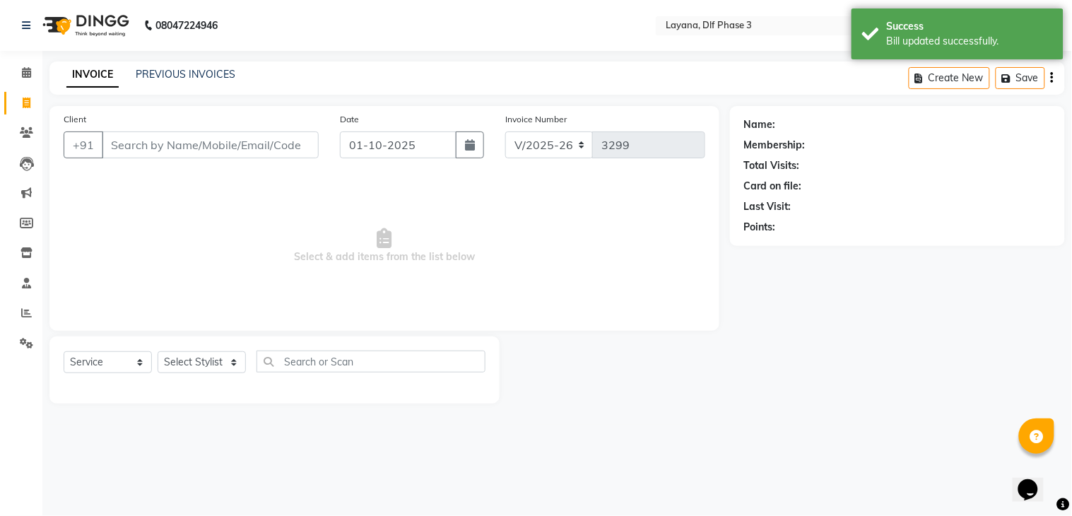
click at [187, 57] on div "08047224946 Select Location × Layana, Dlf Phase 3 English ENGLISH Español العرب…" at bounding box center [536, 258] width 1072 height 516
click at [185, 69] on link "PREVIOUS INVOICES" at bounding box center [186, 74] width 100 height 13
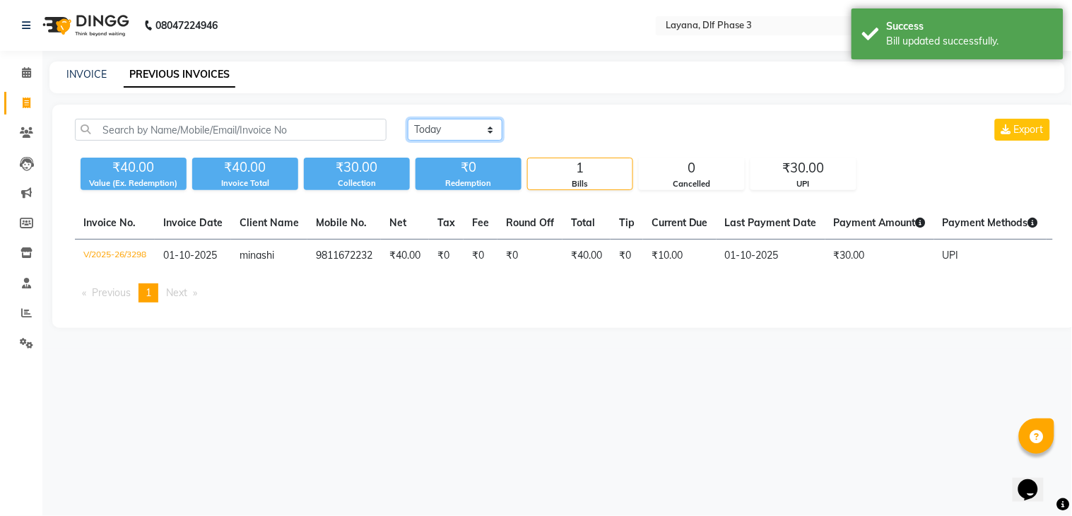
click at [457, 131] on select "Today Yesterday Custom Range" at bounding box center [455, 130] width 95 height 22
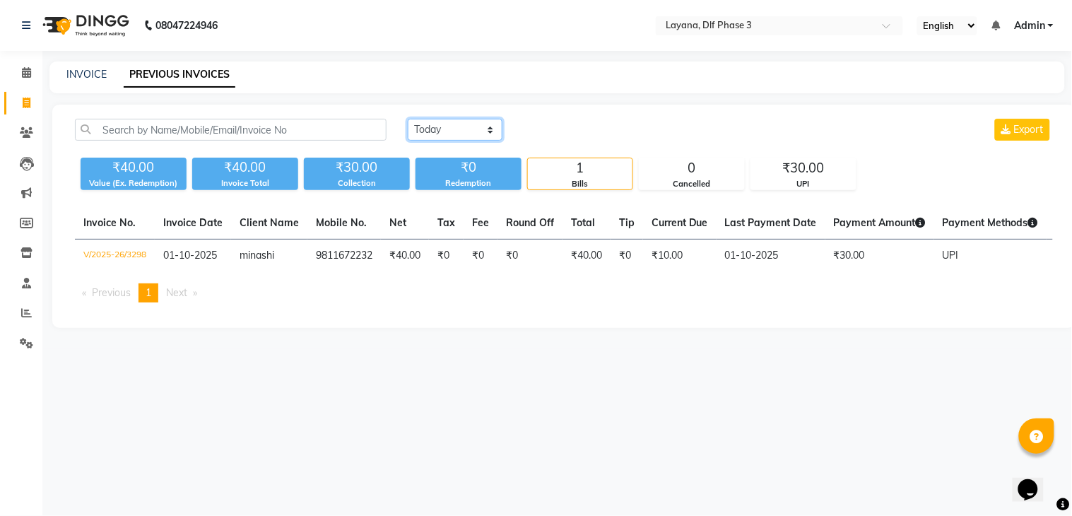
select select "yesterday"
click at [408, 119] on select "Today Yesterday Custom Range" at bounding box center [455, 130] width 95 height 22
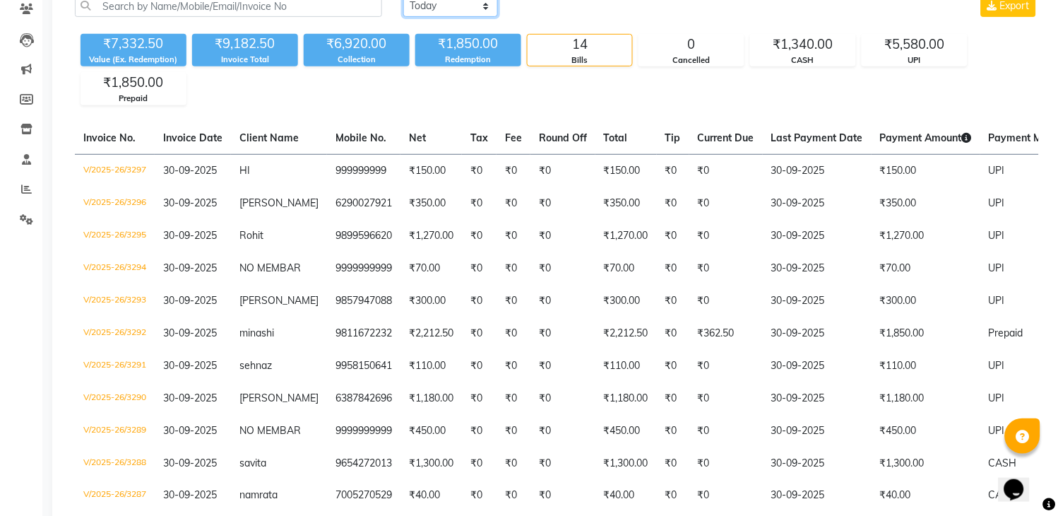
scroll to position [117, 0]
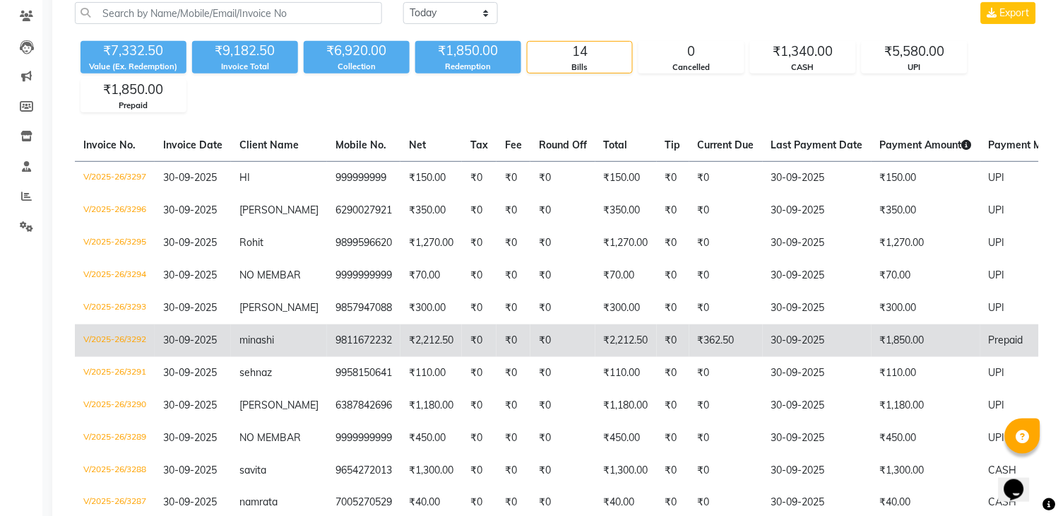
click at [782, 346] on td "30-09-2025" at bounding box center [817, 340] width 109 height 33
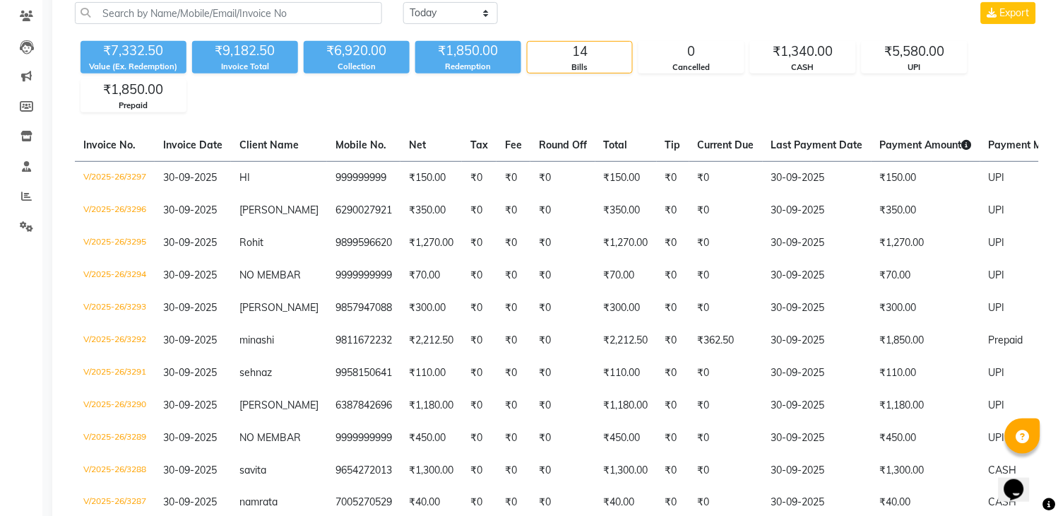
scroll to position [0, 0]
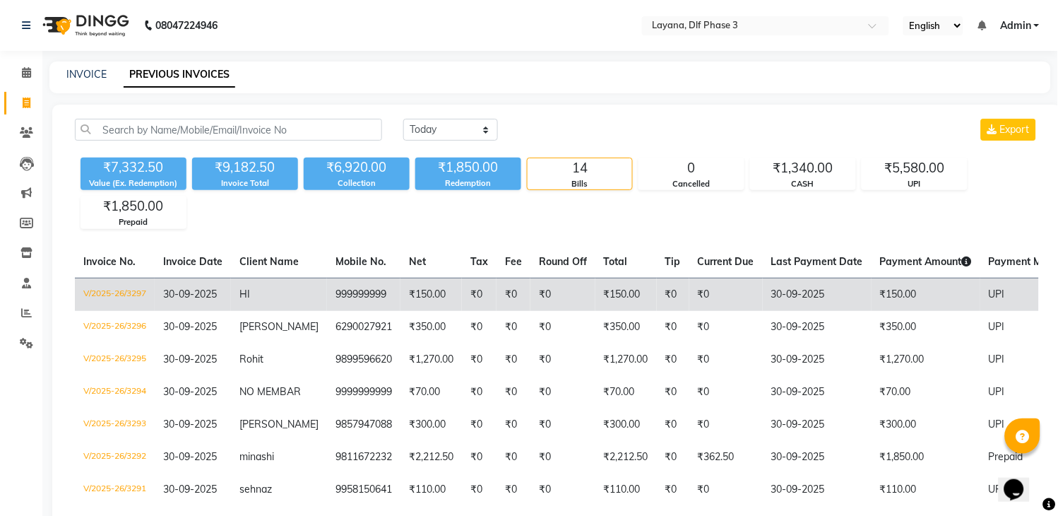
click at [261, 301] on td "HI" at bounding box center [279, 294] width 96 height 33
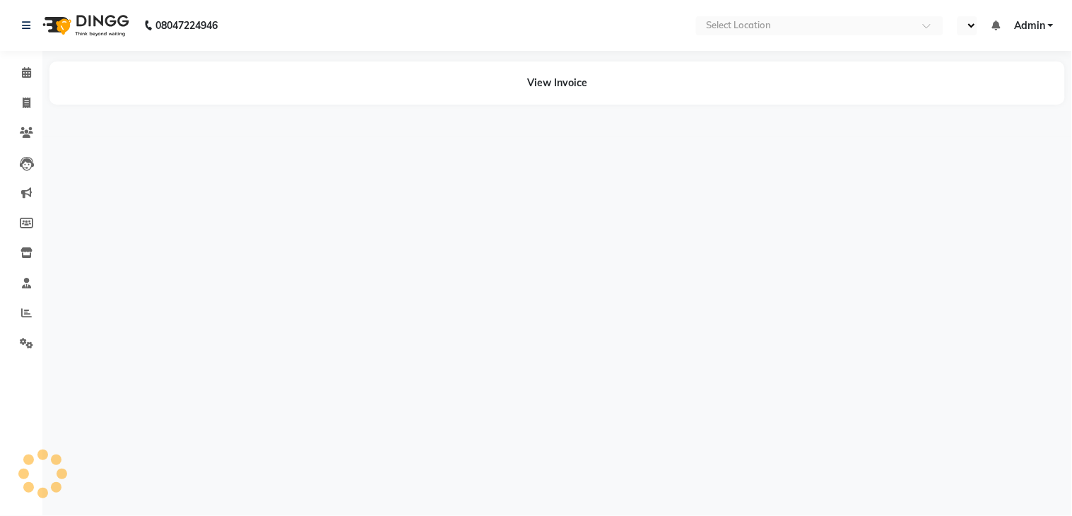
select select "en"
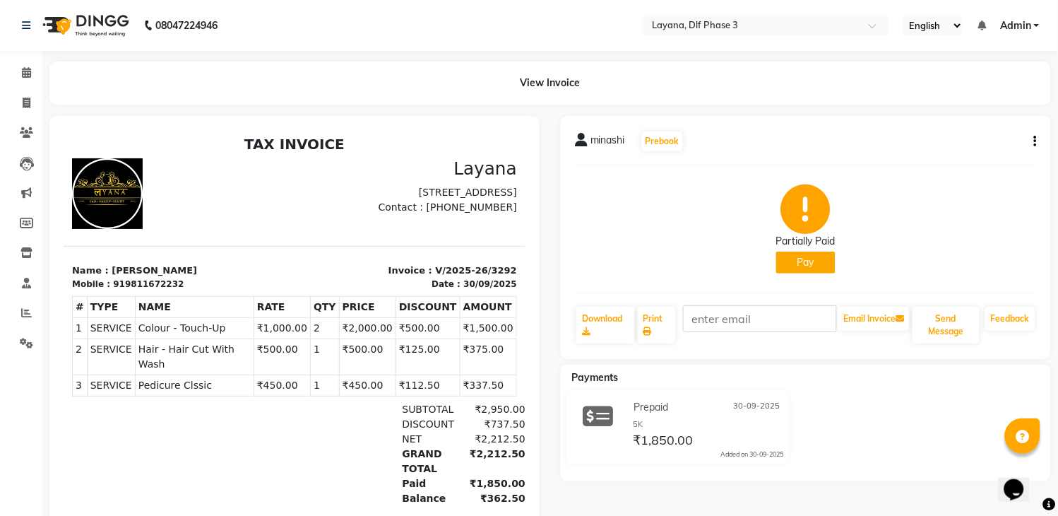
click at [806, 257] on button "Pay" at bounding box center [806, 263] width 59 height 22
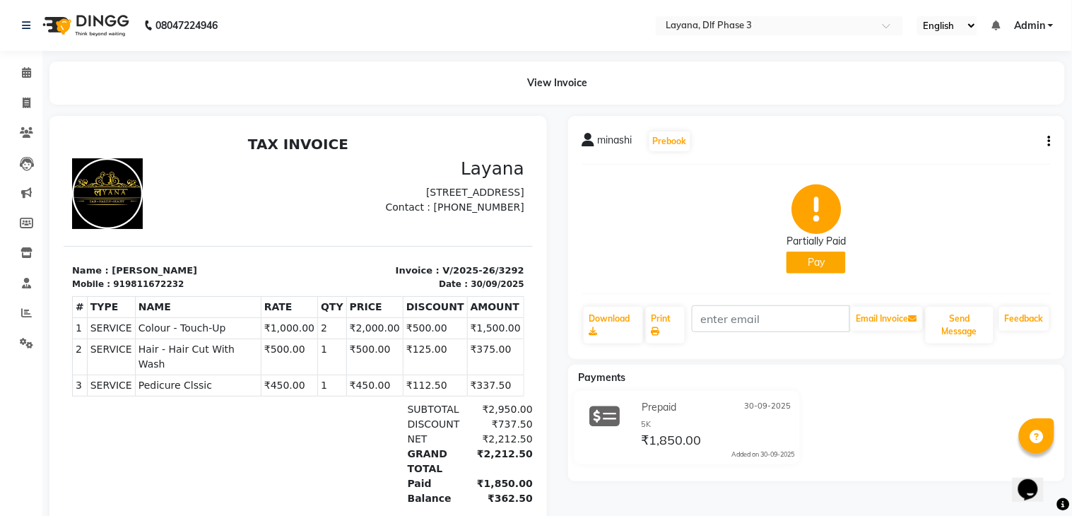
select select "1"
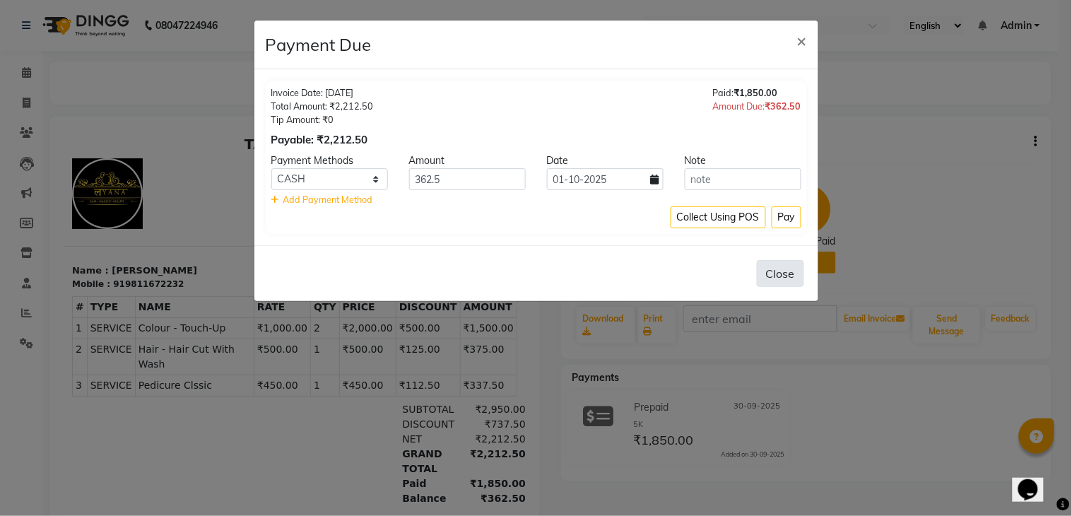
click at [781, 266] on button "Close" at bounding box center [780, 273] width 47 height 27
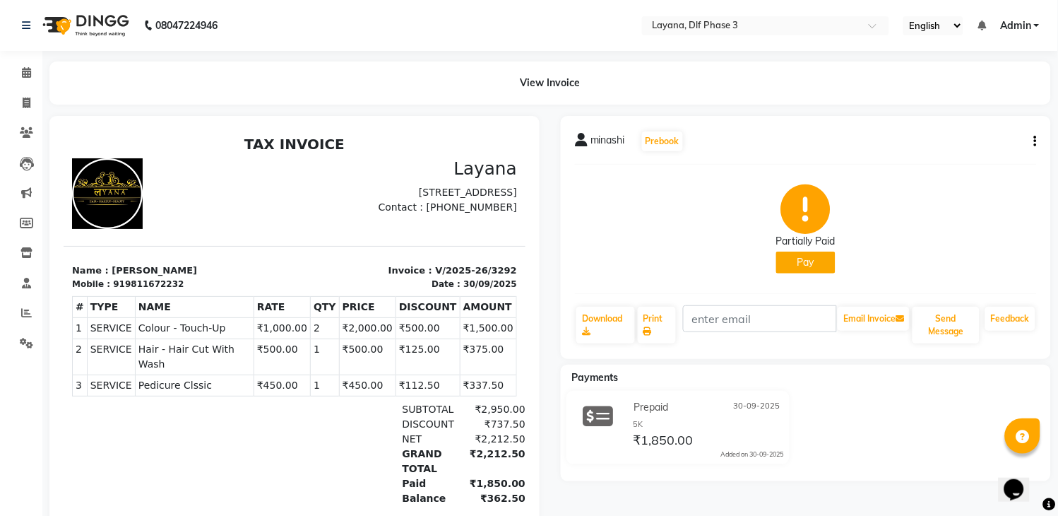
click at [810, 253] on button "Pay" at bounding box center [806, 263] width 59 height 22
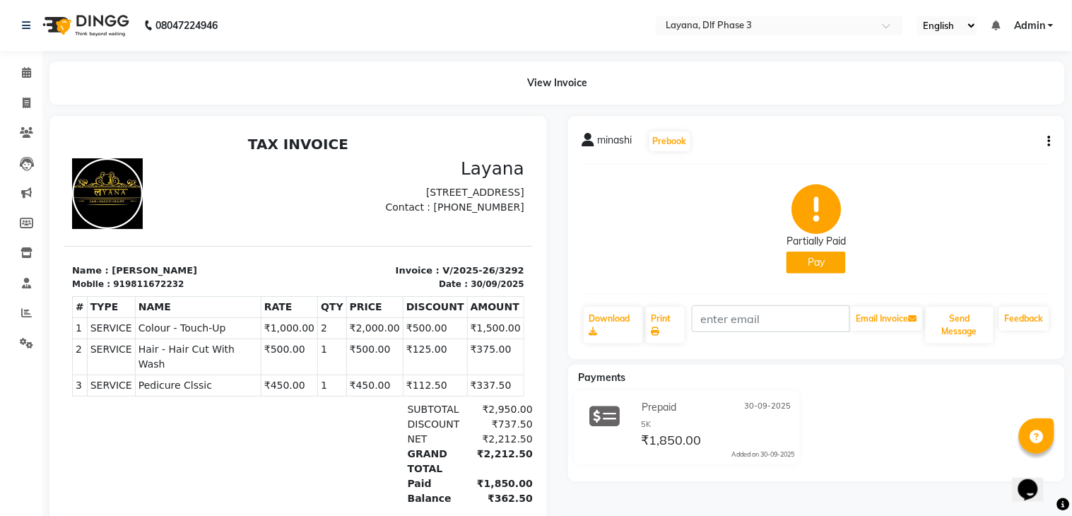
select select "1"
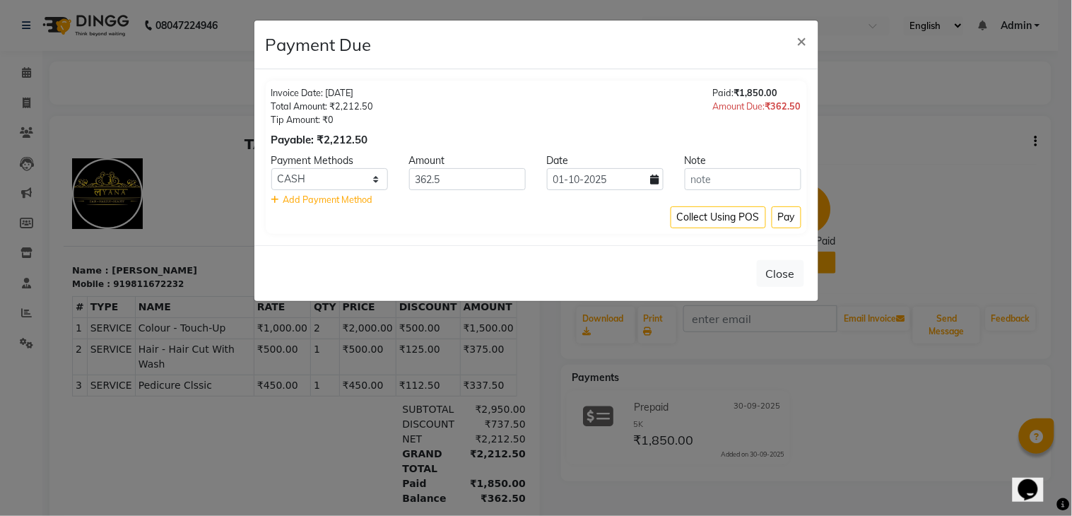
click at [900, 191] on ngb-modal-window "Payment Due × Invoice Date: [DATE] Total Amount: ₹2,212.50 Tip Amount: ₹0 Payab…" at bounding box center [536, 258] width 1072 height 516
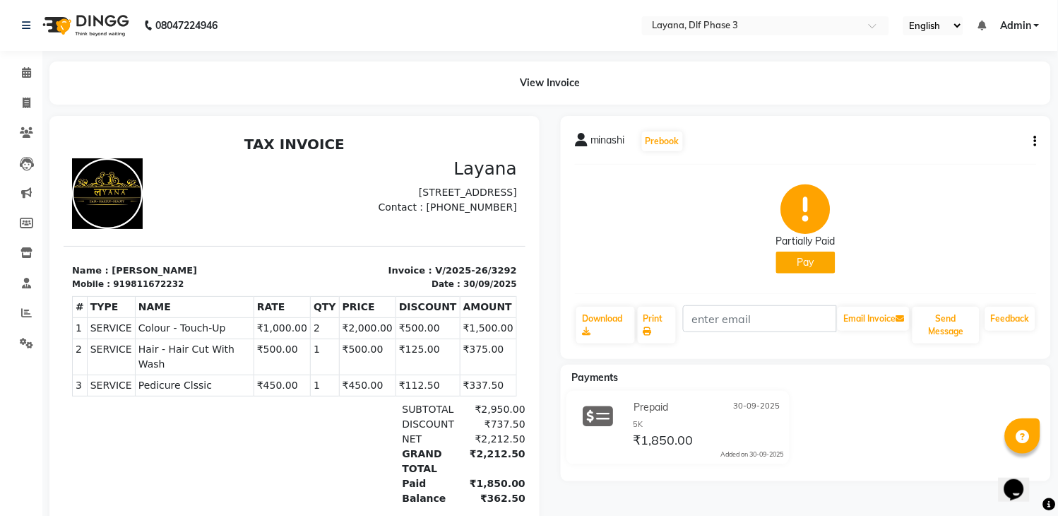
click at [1034, 138] on button "button" at bounding box center [1033, 141] width 8 height 15
click at [984, 153] on div "Edit Invoice" at bounding box center [965, 160] width 97 height 18
select select "service"
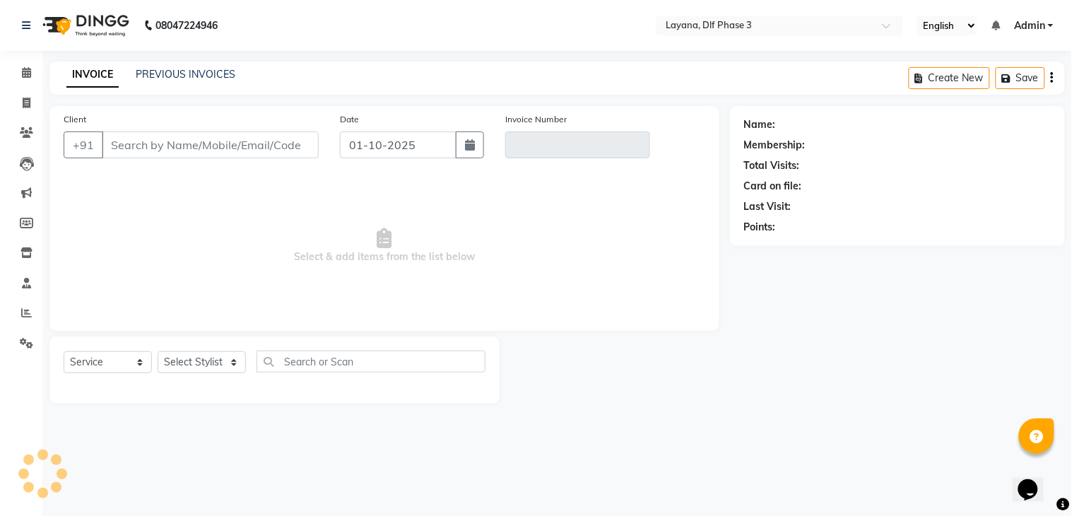
click at [984, 153] on div "Name: Membership: Total Visits: Card on file: Last Visit: Points:" at bounding box center [897, 173] width 307 height 123
type input "9811672232"
type input "V/2025-26/3292"
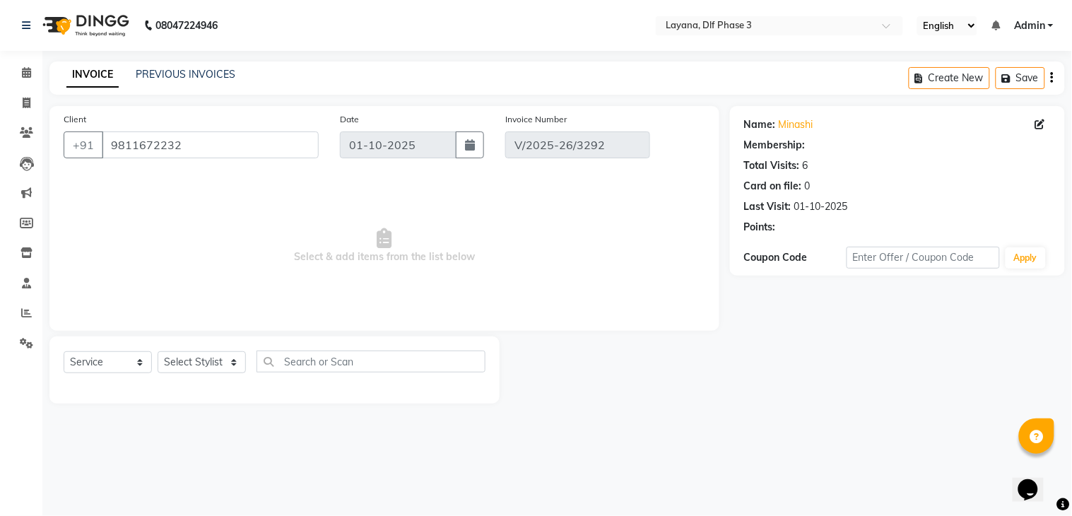
select select "1: Object"
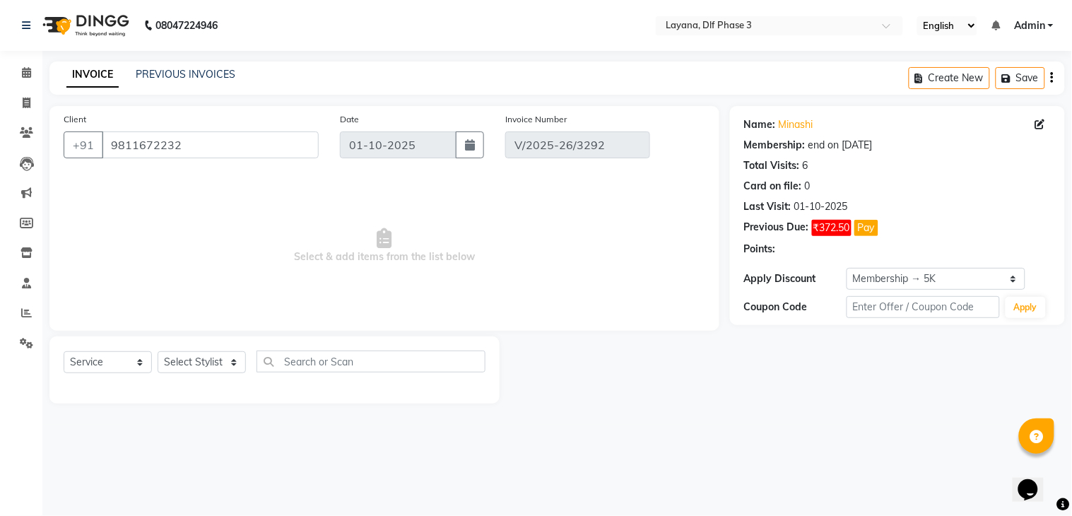
type input "30-09-2025"
select select "select"
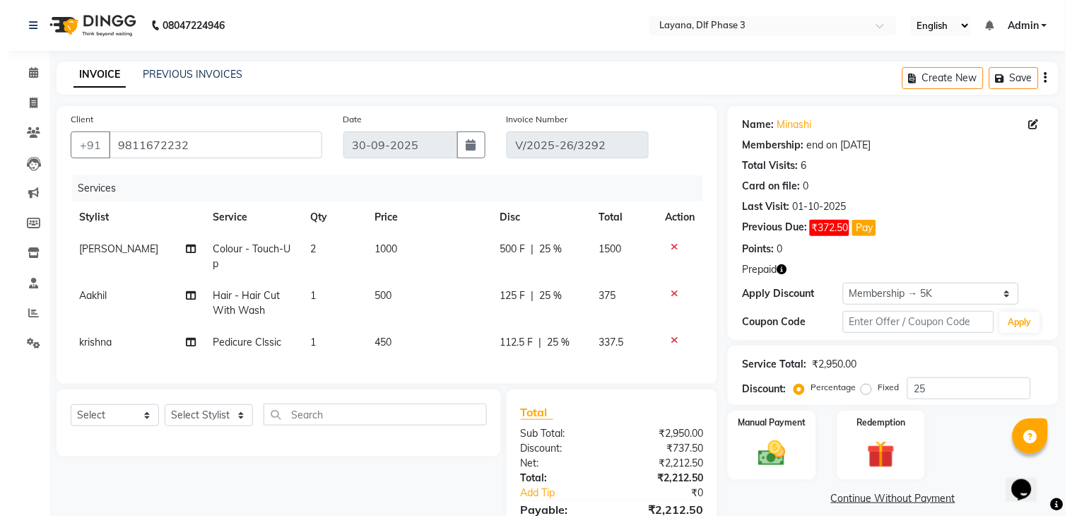
scroll to position [86, 0]
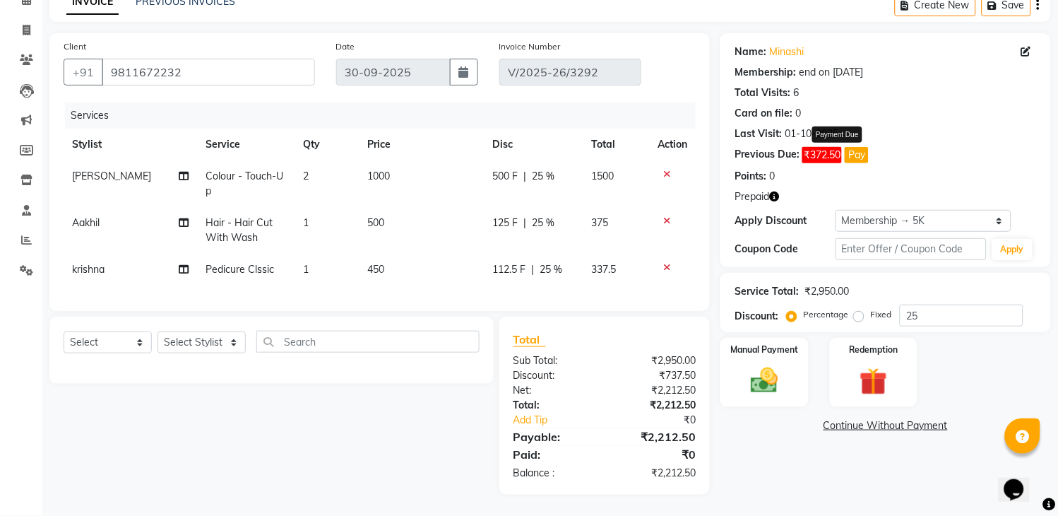
click at [858, 147] on button "Pay" at bounding box center [857, 155] width 24 height 16
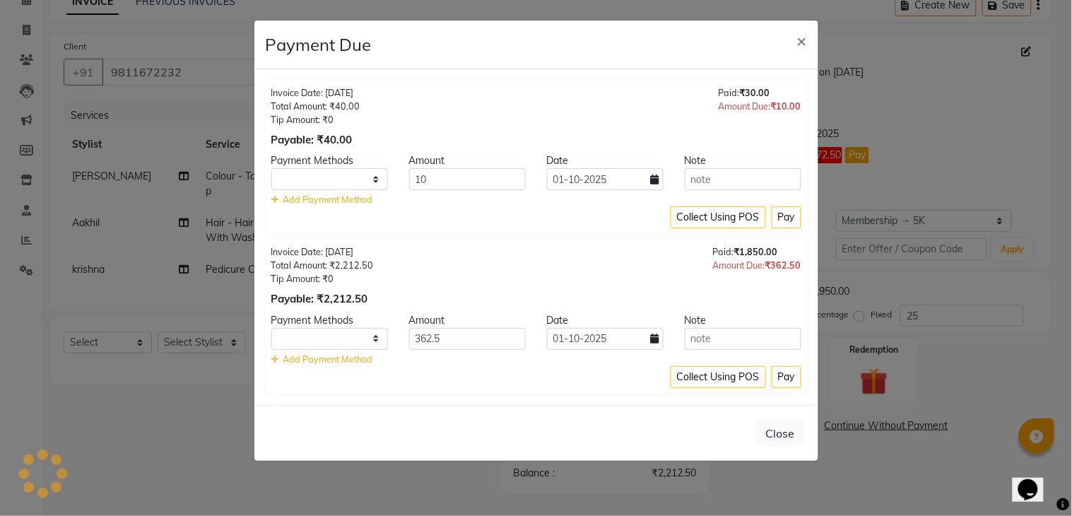
select select "1"
click at [782, 382] on button "Pay" at bounding box center [787, 377] width 30 height 22
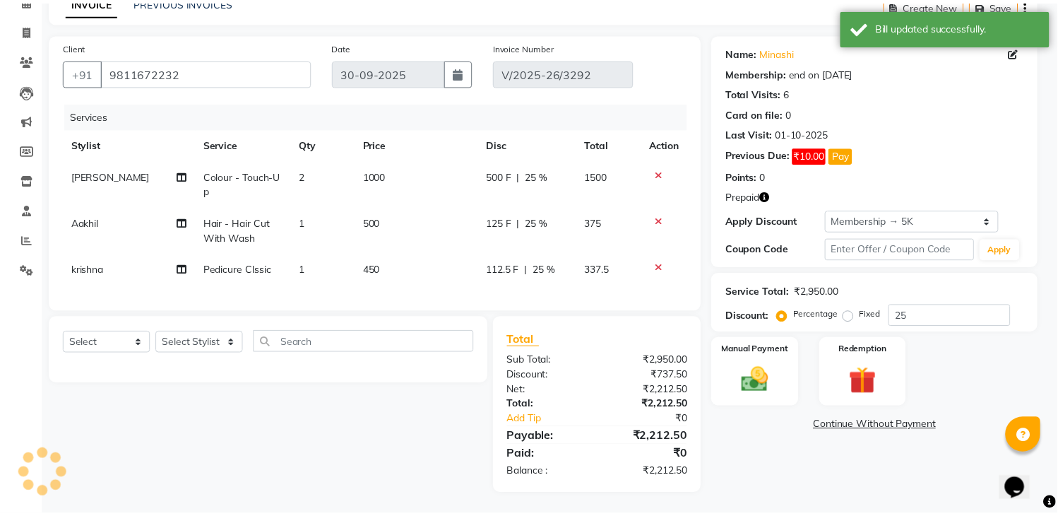
scroll to position [71, 0]
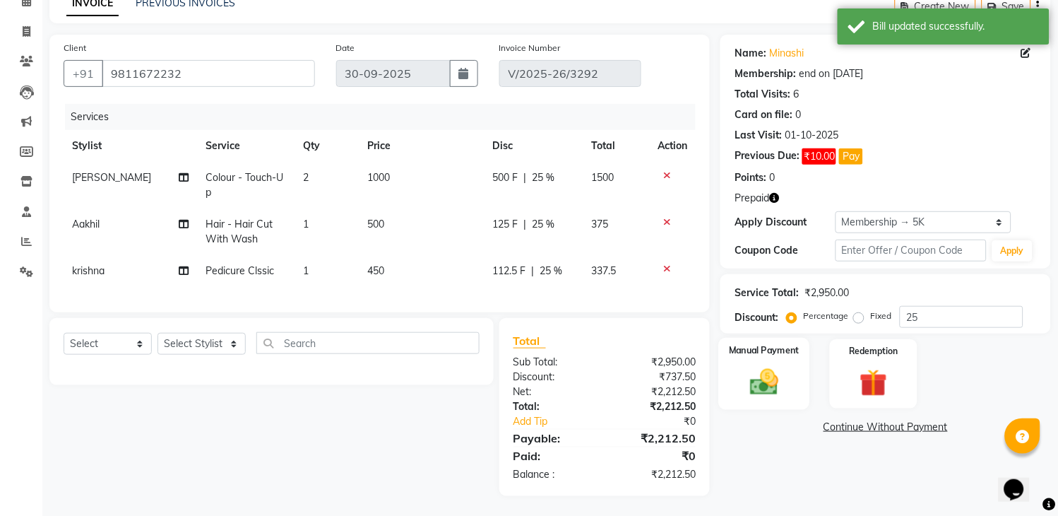
click at [767, 386] on img at bounding box center [765, 382] width 47 height 33
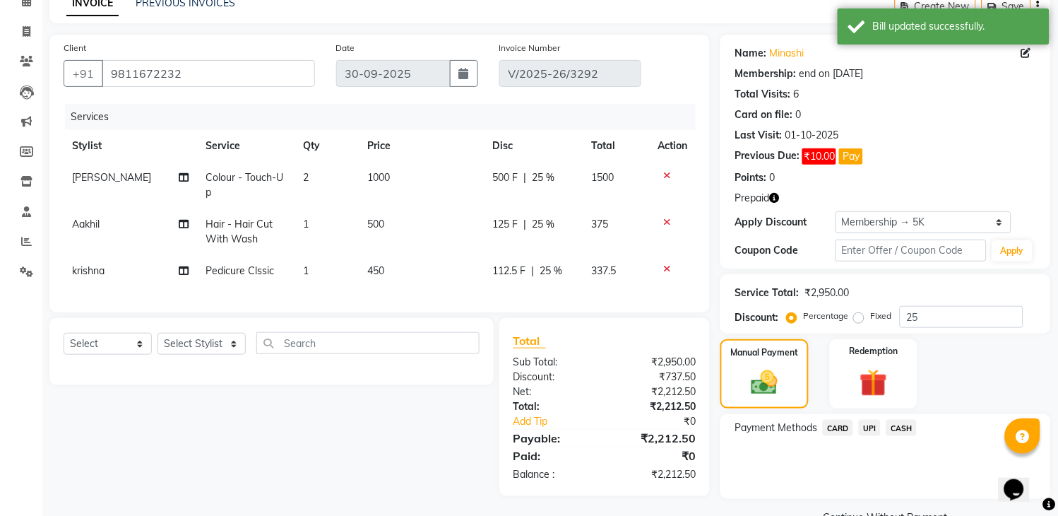
click at [871, 428] on span "UPI" at bounding box center [870, 428] width 22 height 16
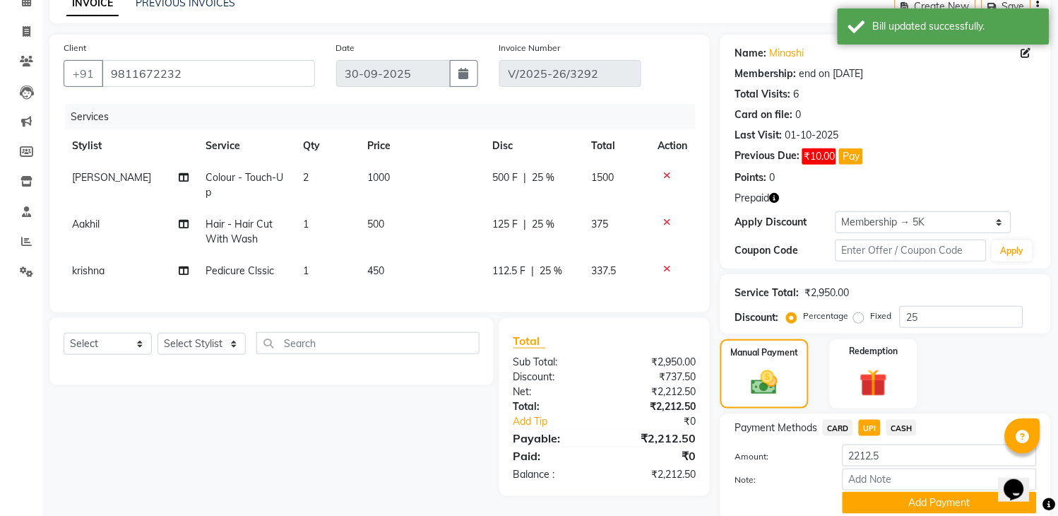
scroll to position [125, 0]
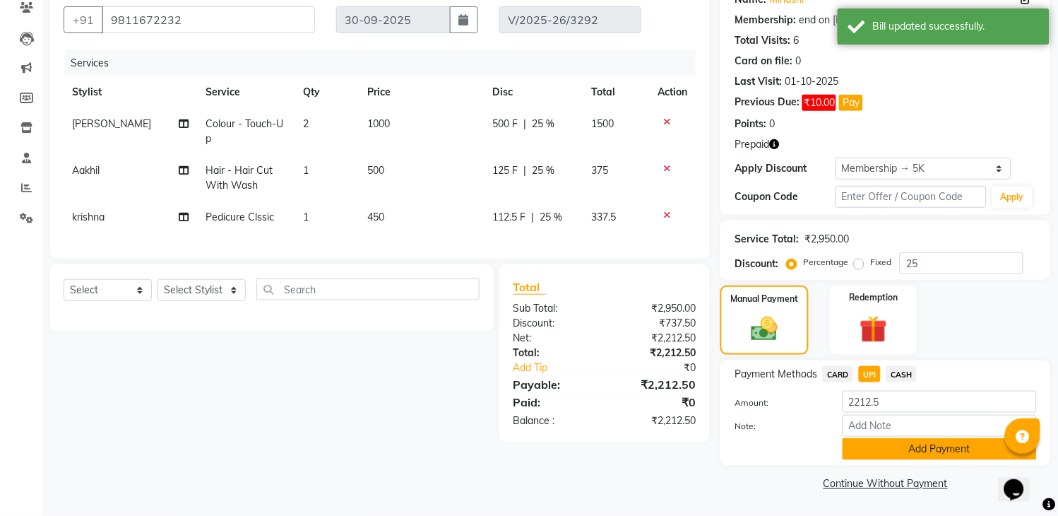
click at [899, 459] on button "Add Payment" at bounding box center [940, 449] width 194 height 22
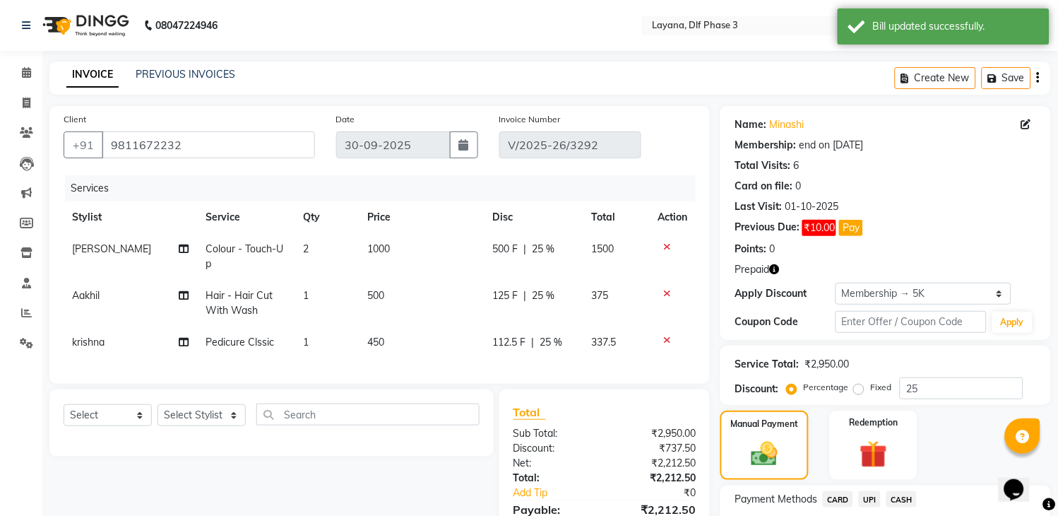
scroll to position [164, 0]
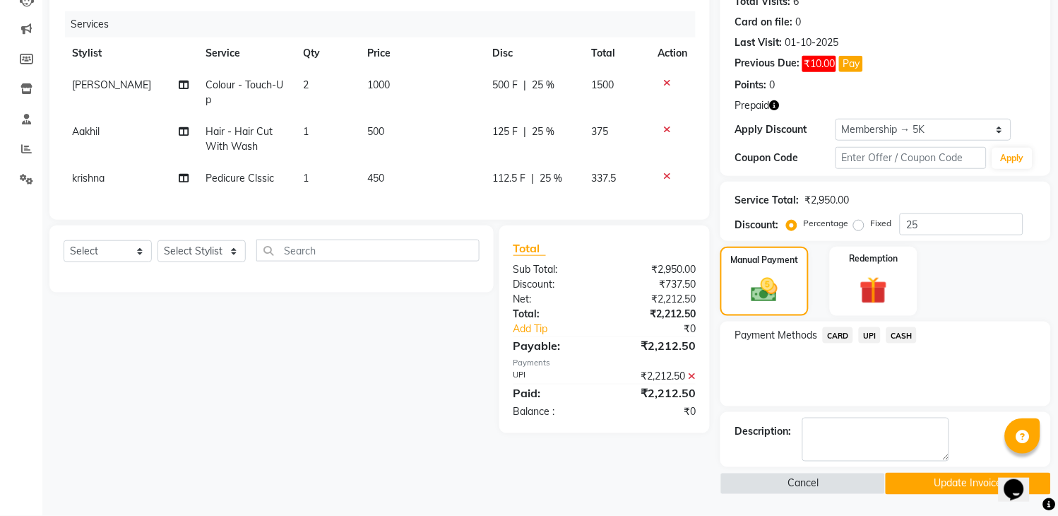
click at [943, 479] on button "Update Invoice" at bounding box center [968, 484] width 165 height 22
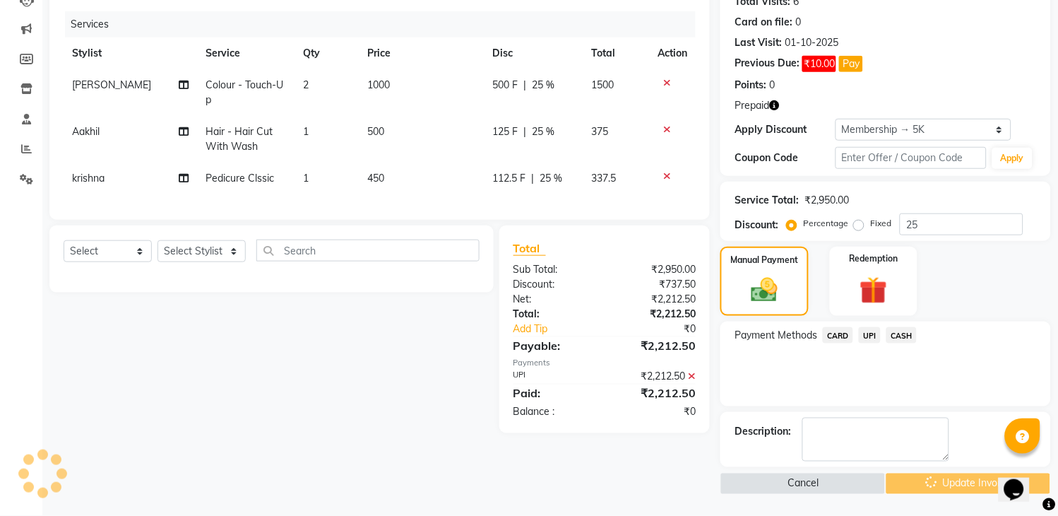
click at [943, 479] on div "Cancel Update Invoice" at bounding box center [886, 484] width 331 height 22
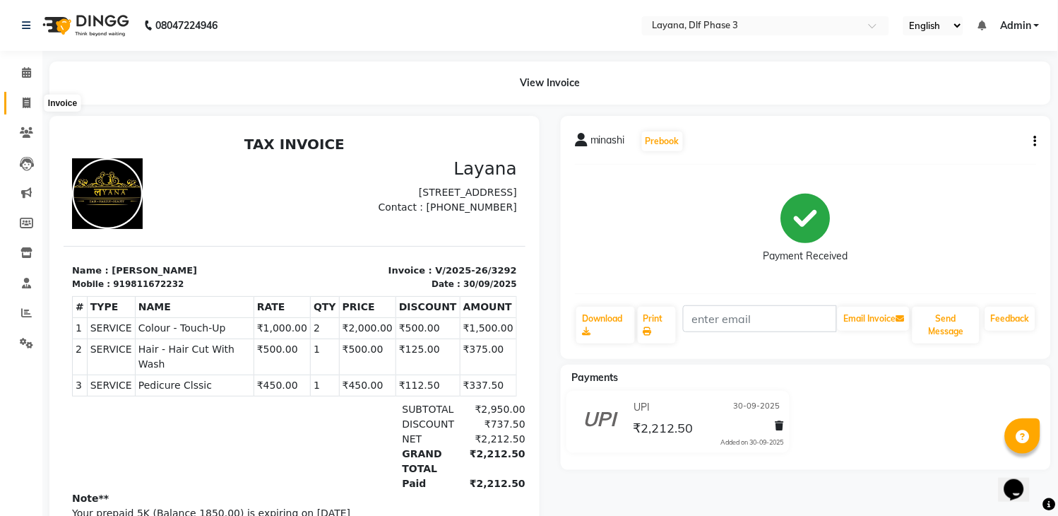
click at [19, 100] on span at bounding box center [26, 103] width 25 height 16
select select "6973"
select select "service"
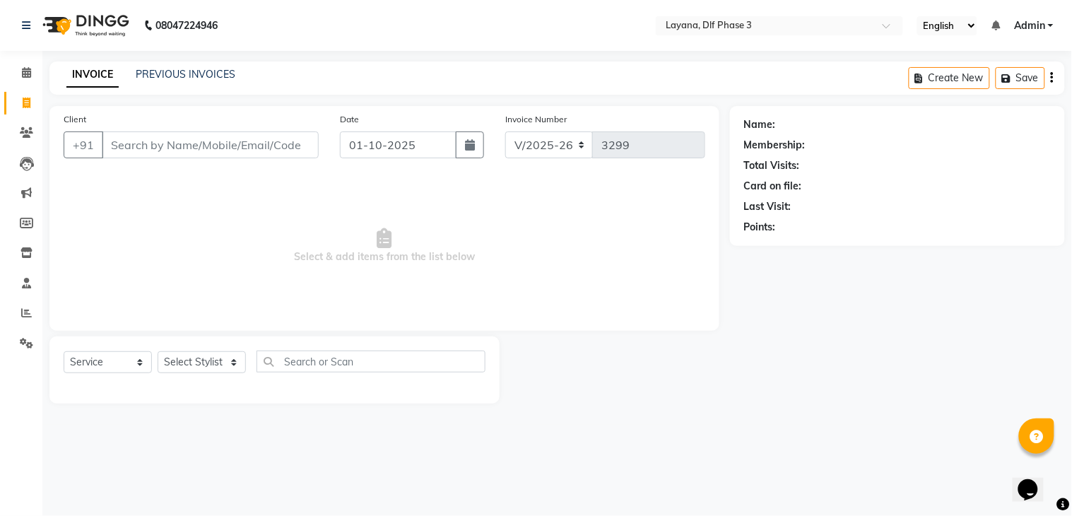
click at [145, 145] on input "Client" at bounding box center [210, 144] width 217 height 27
click at [179, 142] on input "Client" at bounding box center [210, 144] width 217 height 27
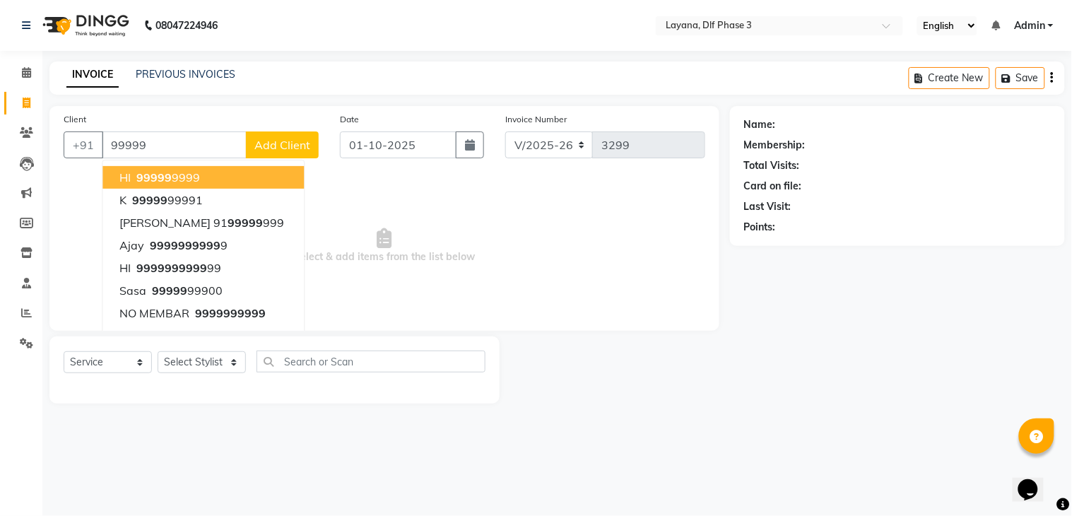
click at [157, 174] on span "99999" at bounding box center [153, 177] width 35 height 14
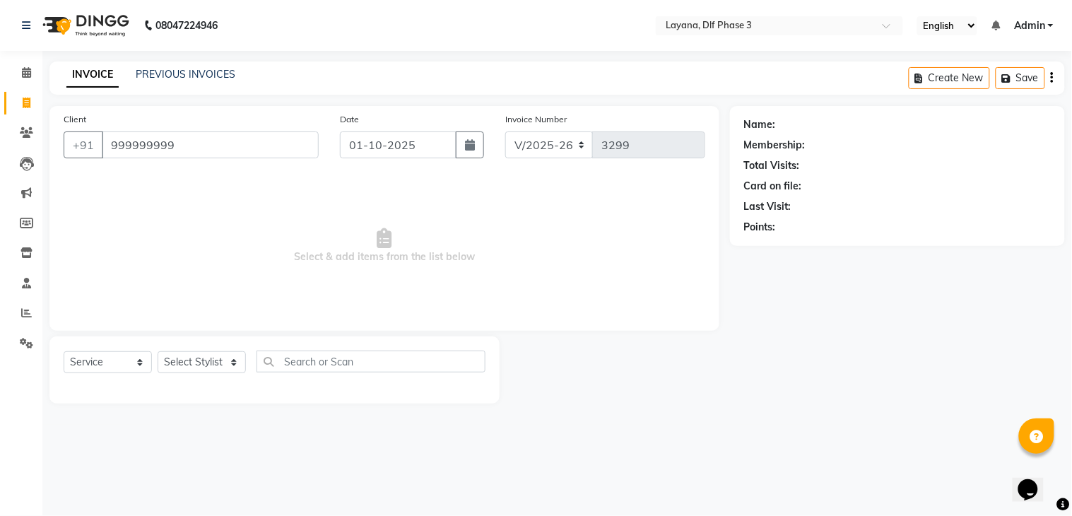
type input "999999999"
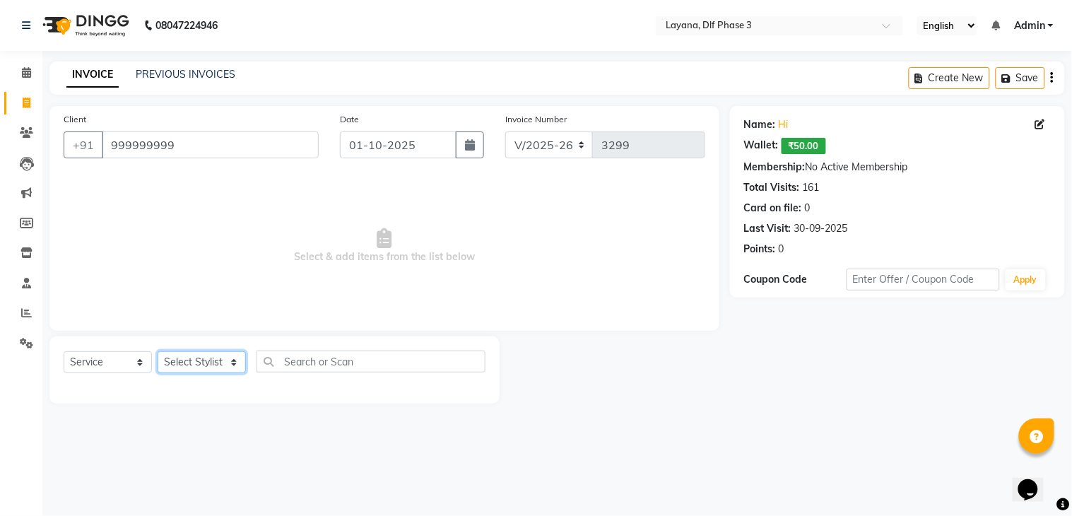
click at [223, 359] on select "Select Stylist [PERSON_NAME] [PERSON_NAME] kamal [DATE][PERSON_NAME] krishna [P…" at bounding box center [202, 362] width 88 height 22
select select "74482"
click at [158, 352] on select "Select Stylist [PERSON_NAME] [PERSON_NAME] kamal [DATE][PERSON_NAME] krishna [P…" at bounding box center [202, 362] width 88 height 22
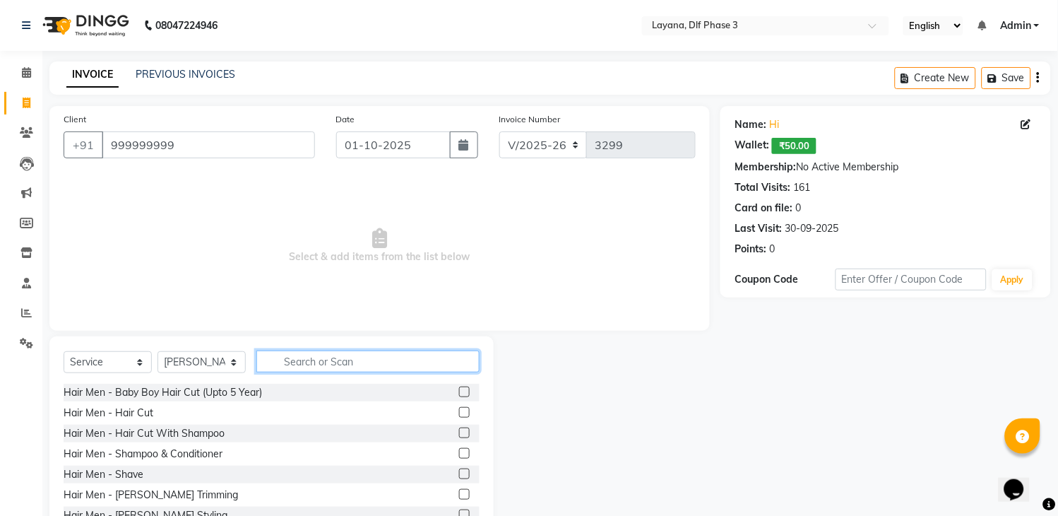
click at [326, 363] on input "text" at bounding box center [367, 361] width 223 height 22
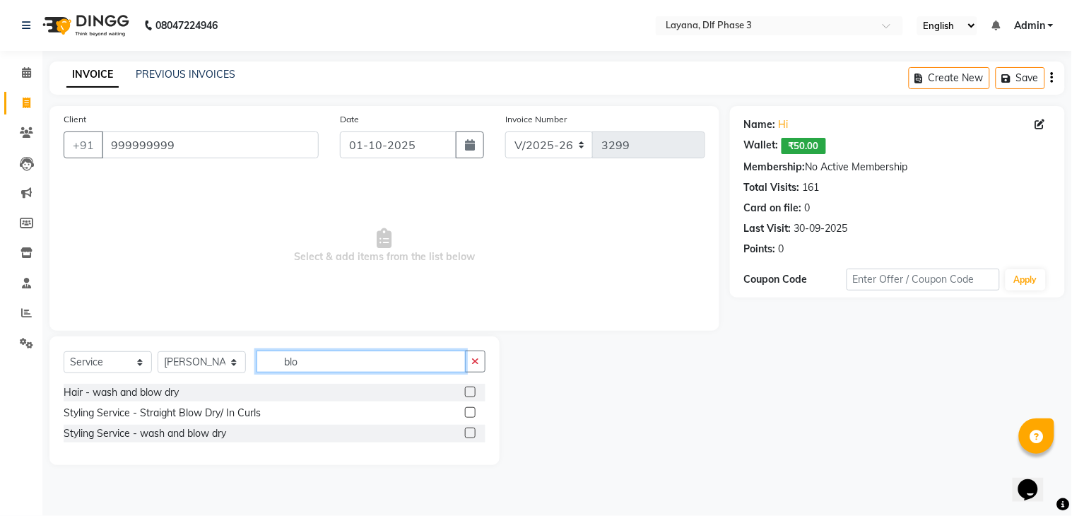
type input "blo"
click at [468, 412] on label at bounding box center [470, 412] width 11 height 11
click at [468, 412] on input "checkbox" at bounding box center [469, 412] width 9 height 9
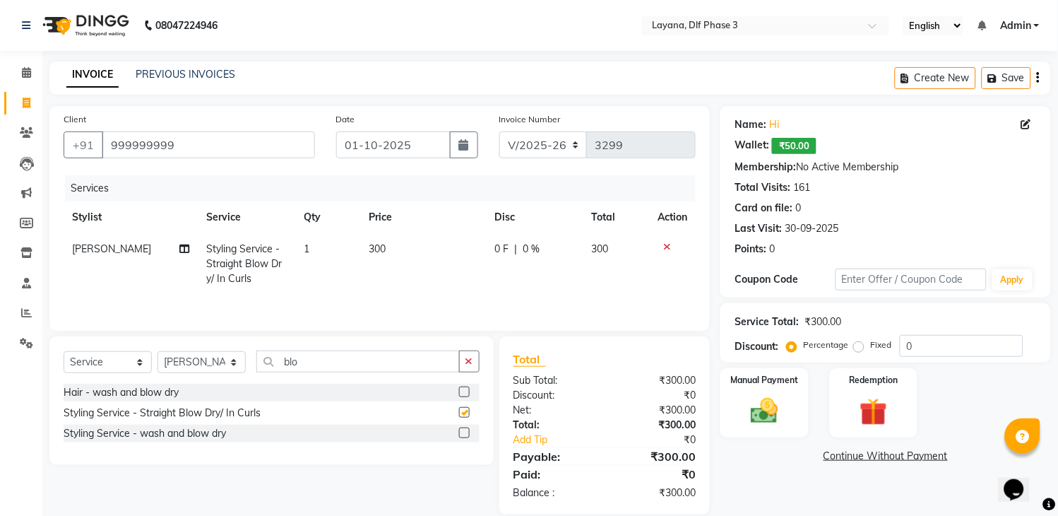
checkbox input "false"
click at [761, 408] on img at bounding box center [765, 411] width 47 height 33
click at [871, 449] on span "UPI" at bounding box center [870, 457] width 22 height 16
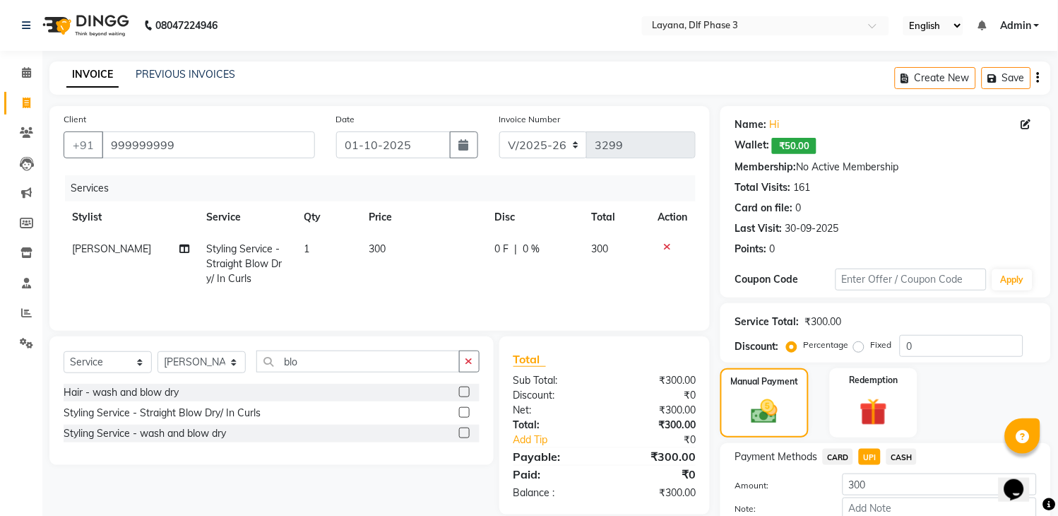
scroll to position [75, 0]
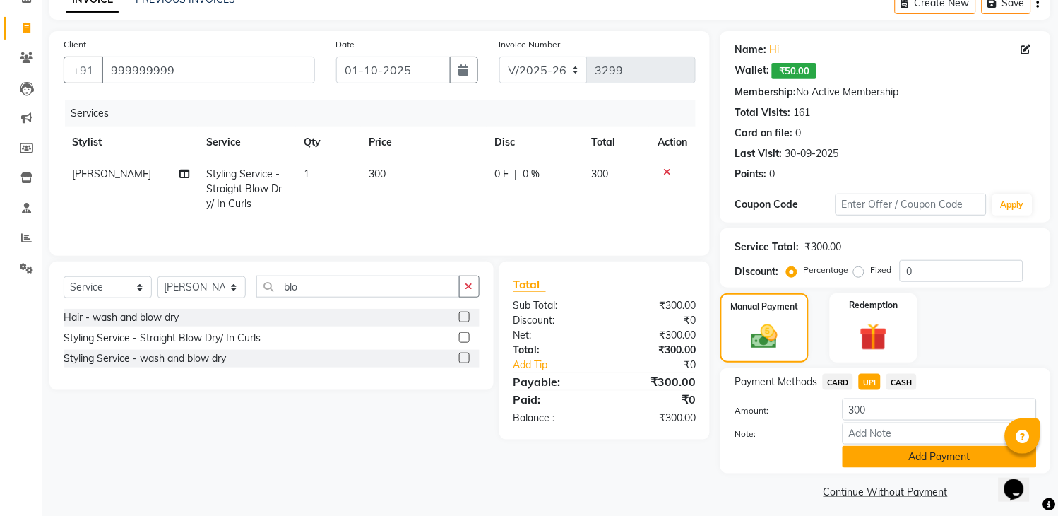
click at [974, 456] on button "Add Payment" at bounding box center [940, 457] width 194 height 22
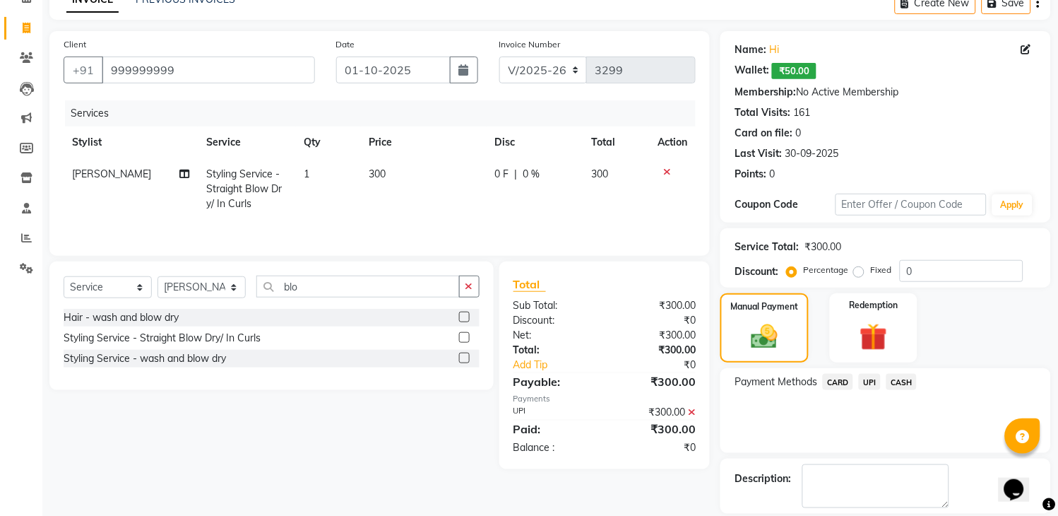
scroll to position [142, 0]
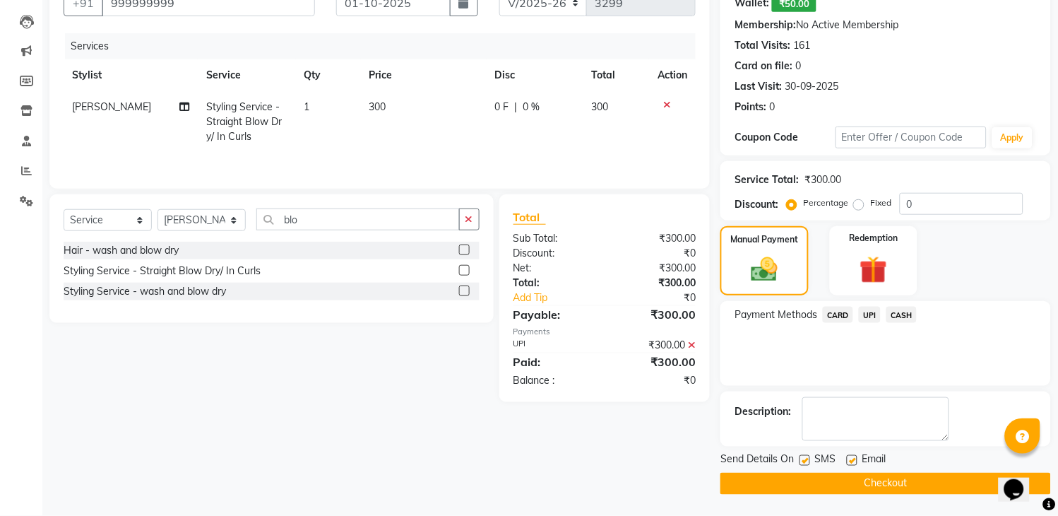
click at [805, 457] on label at bounding box center [805, 460] width 11 height 11
click at [805, 457] on input "checkbox" at bounding box center [804, 460] width 9 height 9
checkbox input "false"
click at [842, 475] on button "Checkout" at bounding box center [886, 484] width 331 height 22
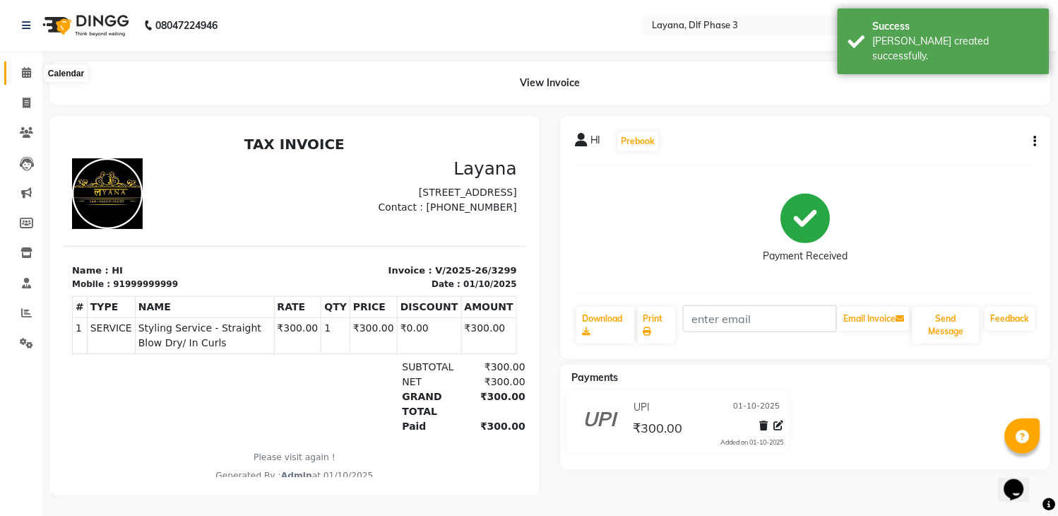
click at [27, 73] on icon at bounding box center [26, 72] width 9 height 11
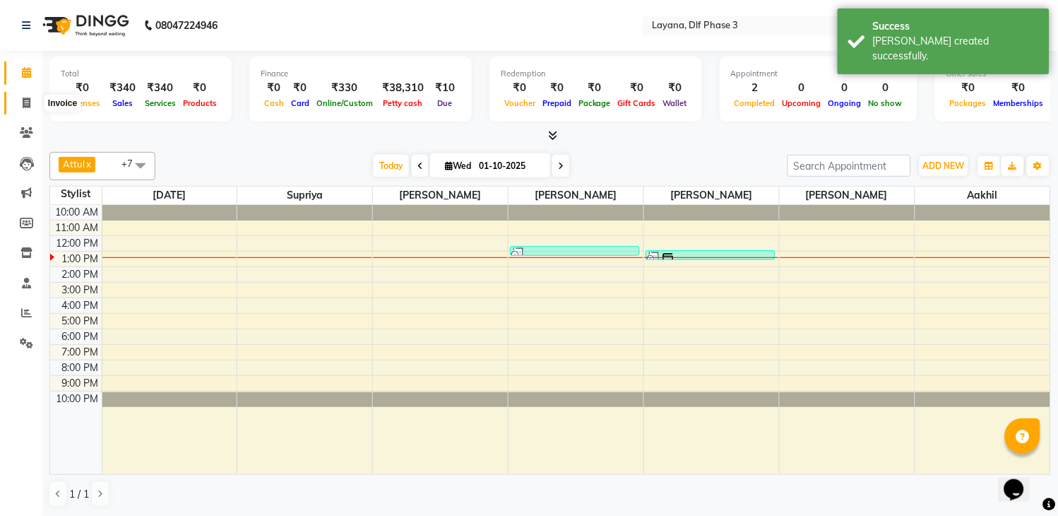
click at [26, 99] on icon at bounding box center [27, 103] width 8 height 11
select select "service"
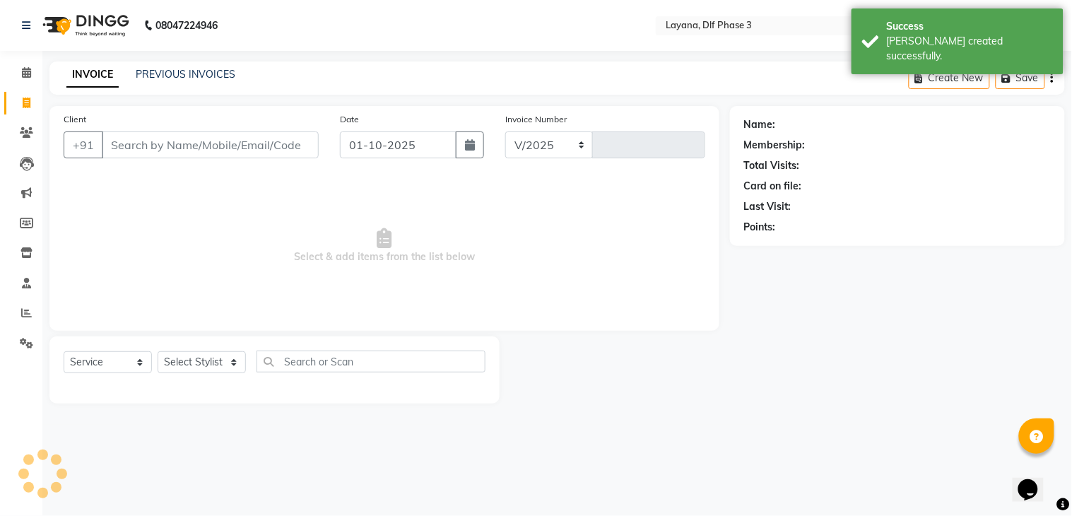
select select "6973"
type input "3300"
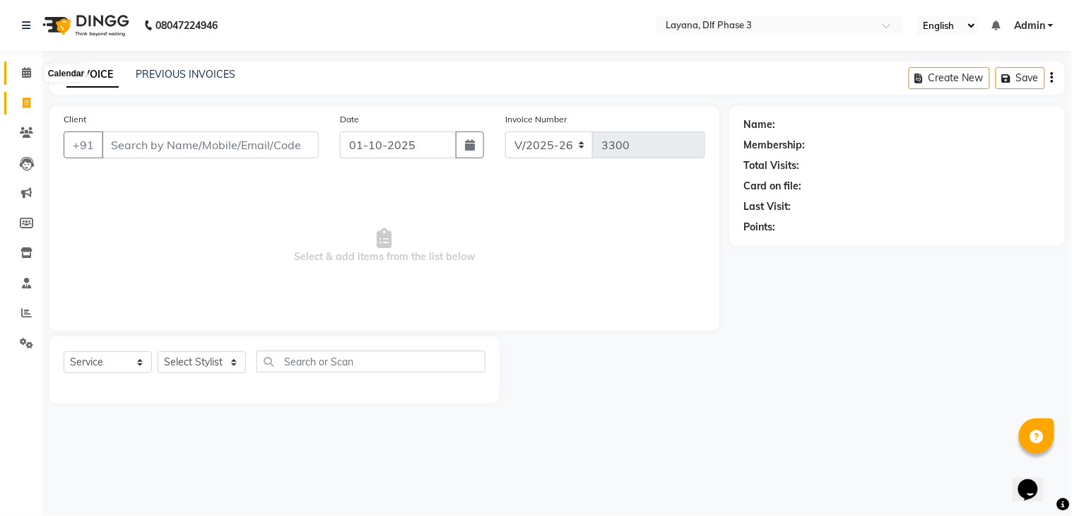
click at [23, 76] on icon at bounding box center [26, 72] width 9 height 11
